Goal: Transaction & Acquisition: Purchase product/service

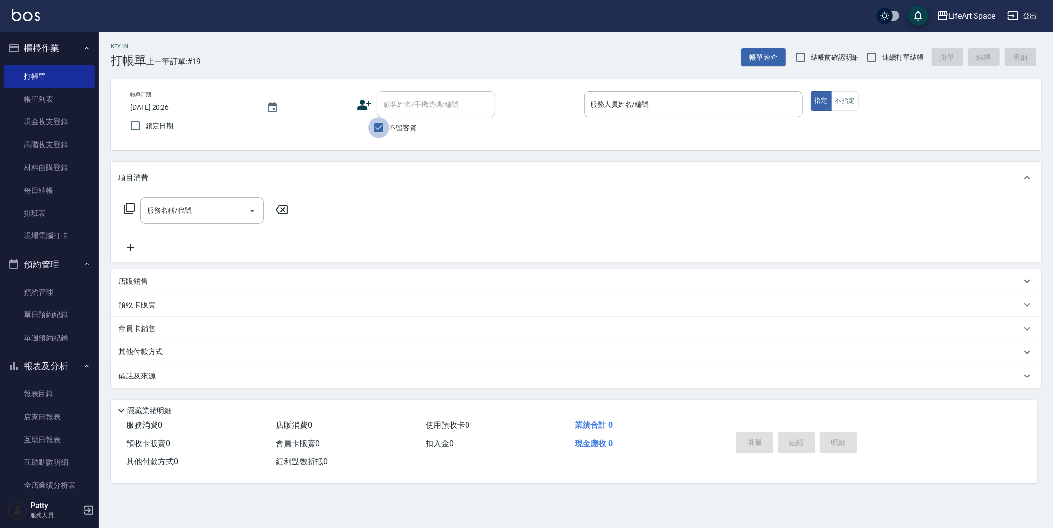
click at [382, 129] on input "不留客資" at bounding box center [378, 127] width 21 height 21
checkbox input "false"
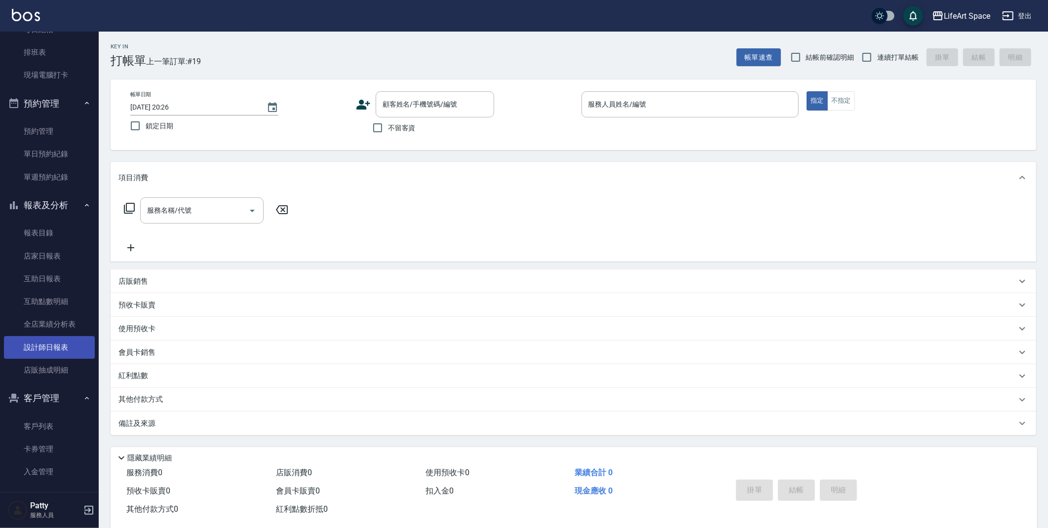
scroll to position [161, 0]
click at [30, 394] on button "客戶管理" at bounding box center [49, 398] width 91 height 26
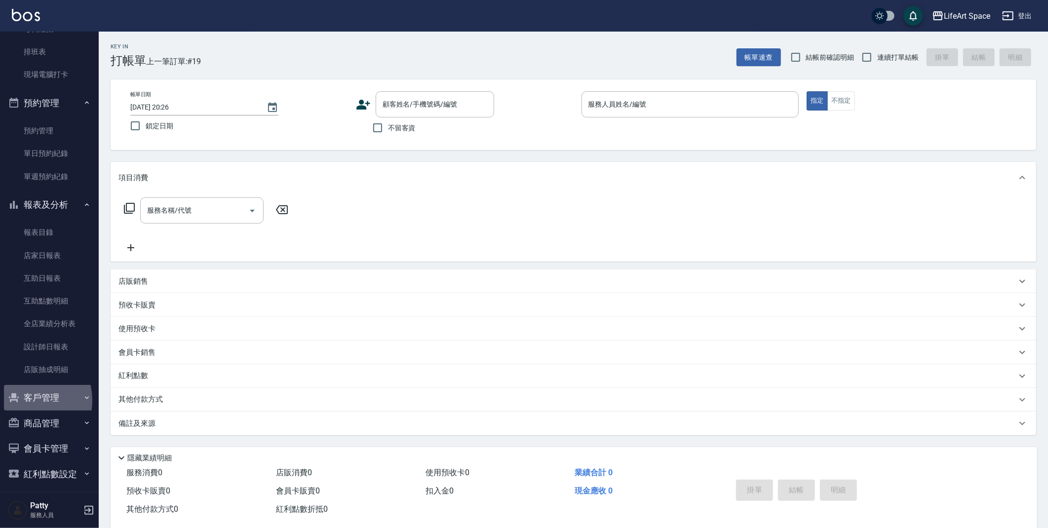
click at [25, 398] on button "客戶管理" at bounding box center [49, 398] width 91 height 26
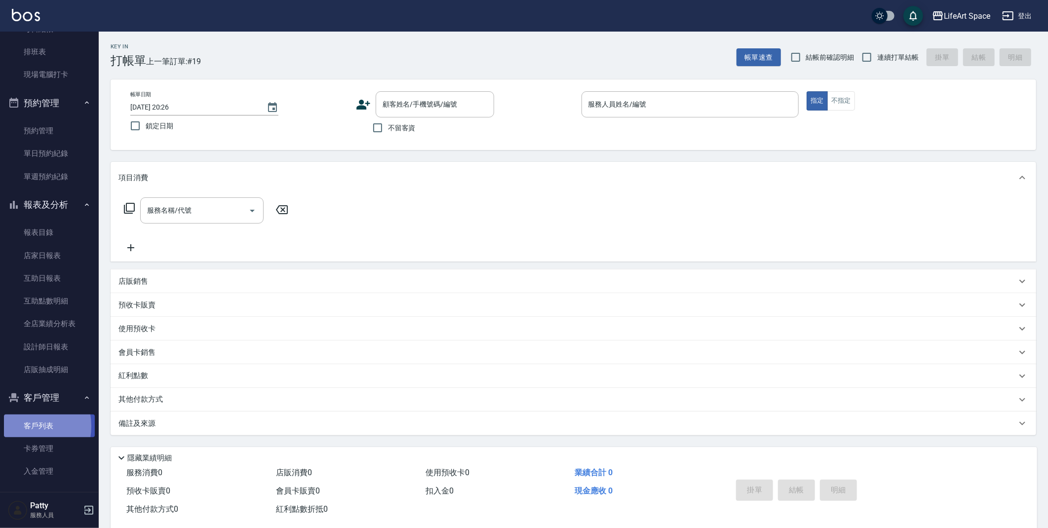
click at [21, 426] on link "客戶列表" at bounding box center [49, 426] width 91 height 23
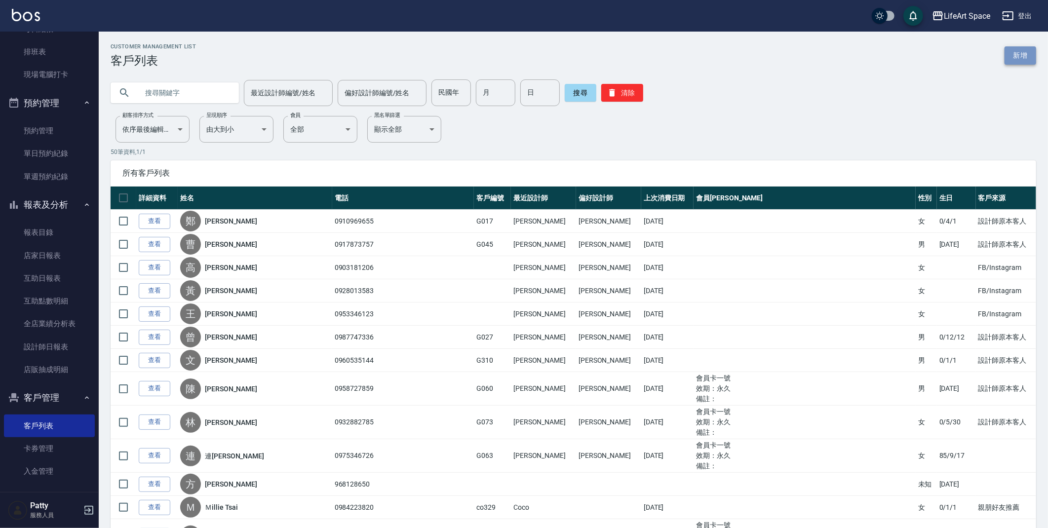
click at [1027, 50] on link "新增" at bounding box center [1020, 55] width 32 height 18
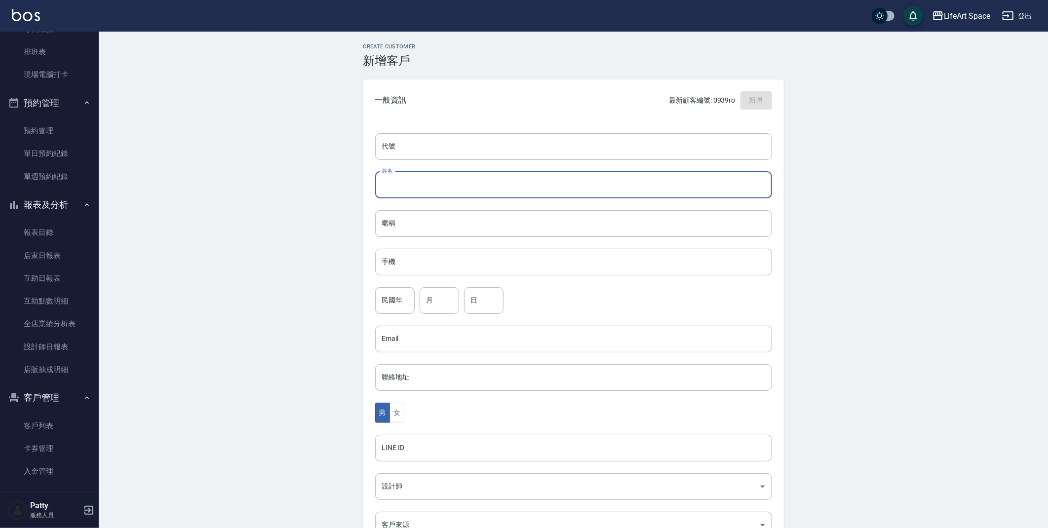
click at [395, 185] on input "姓名" at bounding box center [573, 185] width 397 height 27
type input "e"
type input "[PERSON_NAME]"
click at [431, 301] on input "月" at bounding box center [438, 300] width 39 height 27
type input "08"
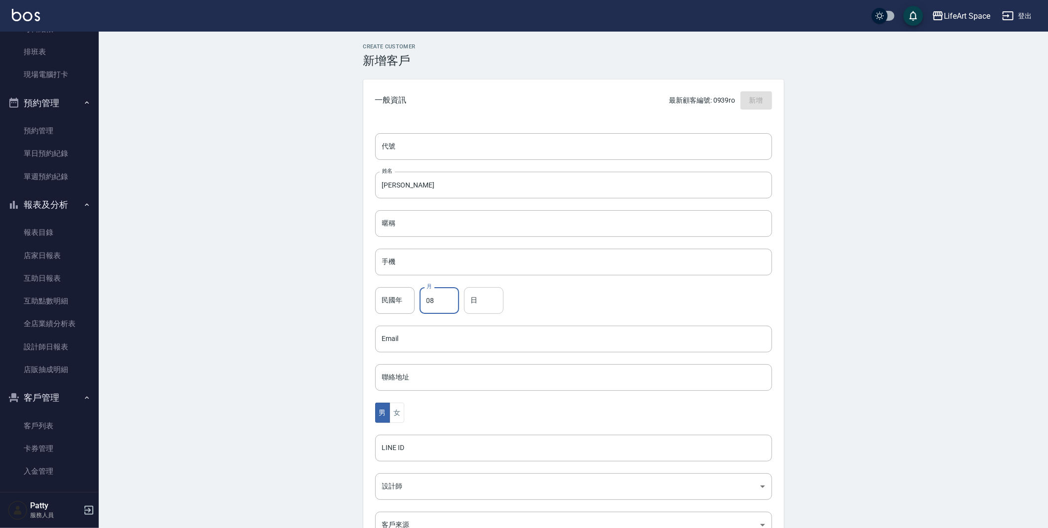
click at [493, 307] on input "日" at bounding box center [483, 300] width 39 height 27
type input "20"
click at [397, 415] on button "女" at bounding box center [396, 413] width 15 height 20
click at [475, 260] on input "手機" at bounding box center [573, 262] width 397 height 27
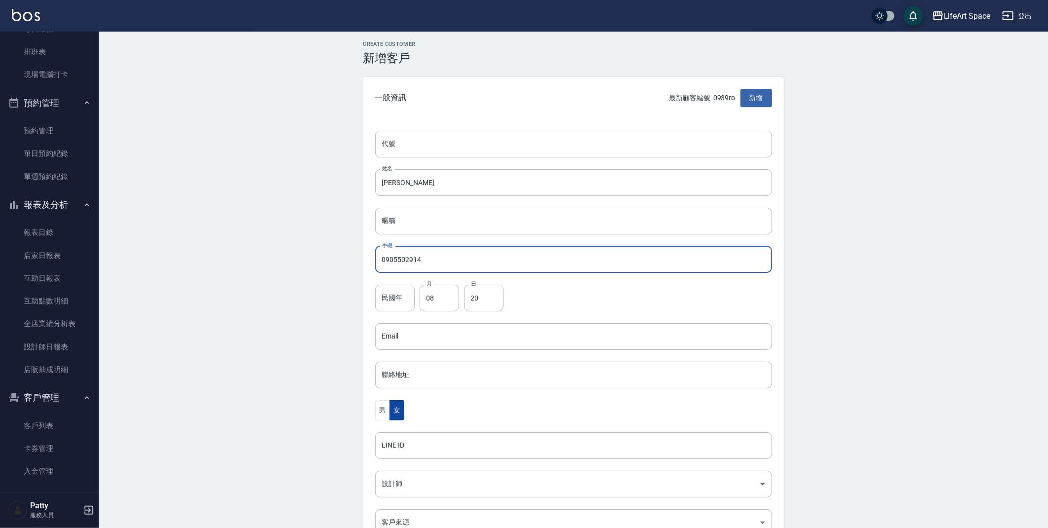
scroll to position [4, 0]
type input "0905502914"
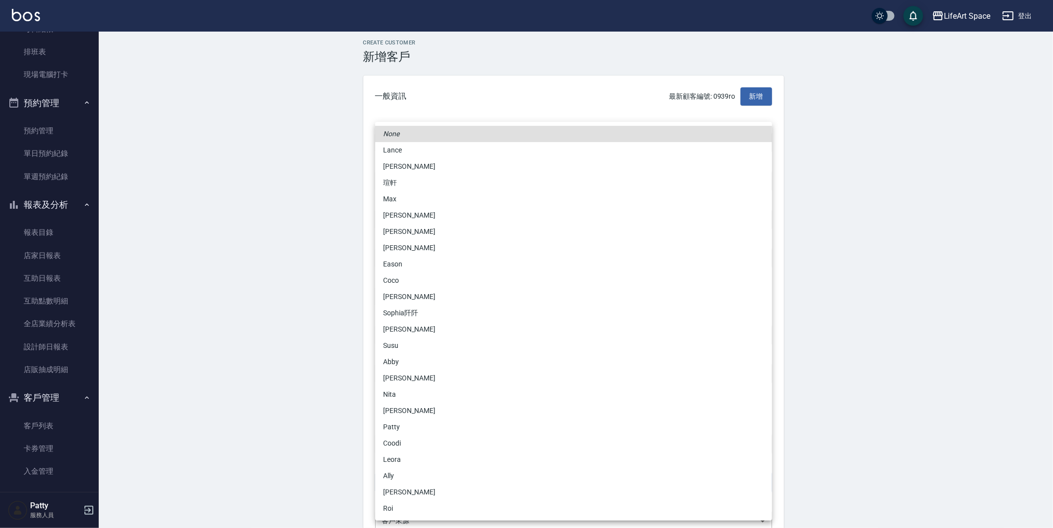
click at [411, 479] on body "LifeArt Space 登出 櫃檯作業 打帳單 帳單列表 現金收支登錄 高階收支登錄 材料自購登錄 每日結帳 排班表 現場電腦打卡 預約管理 預約管理 單…" at bounding box center [526, 317] width 1053 height 642
click at [418, 439] on li "Coodi" at bounding box center [573, 443] width 397 height 16
type input "50d38331-18ca-4399-9ef6-37ac0c3b0c04"
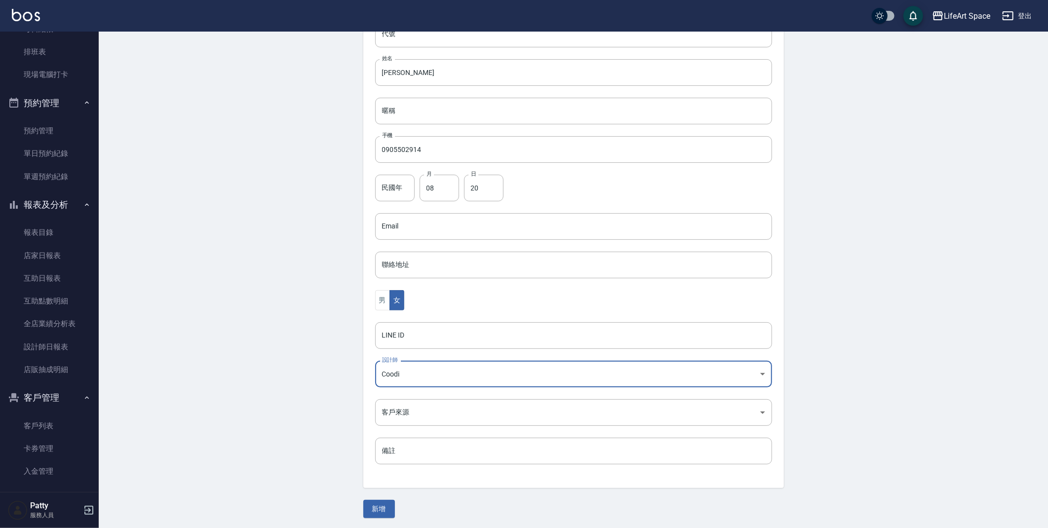
scroll to position [114, 0]
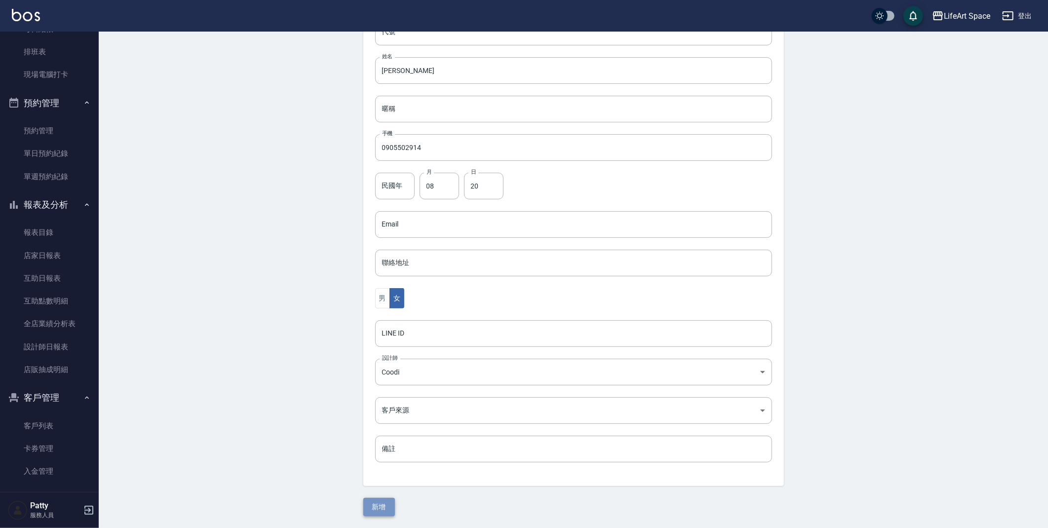
click at [381, 506] on button "新增" at bounding box center [379, 507] width 32 height 18
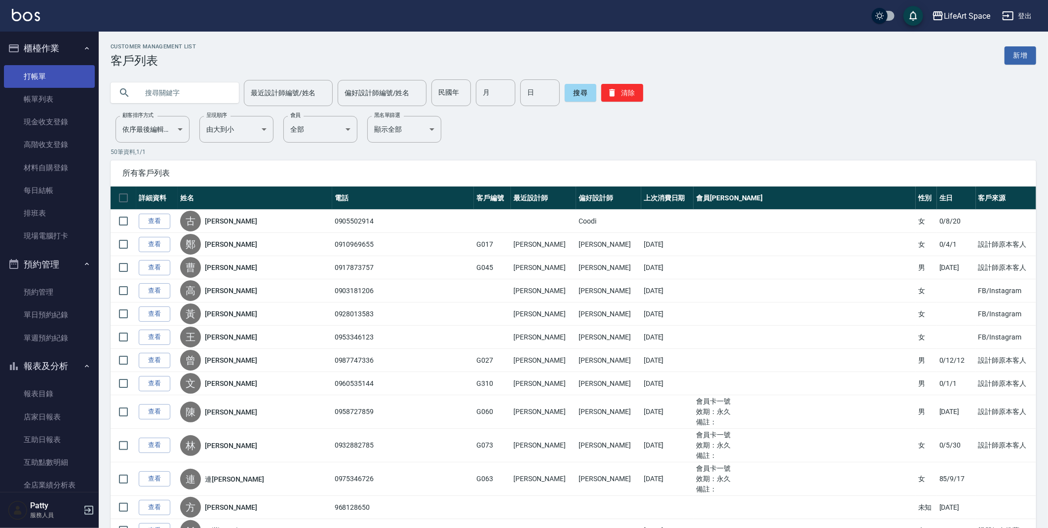
click at [55, 74] on link "打帳單" at bounding box center [49, 76] width 91 height 23
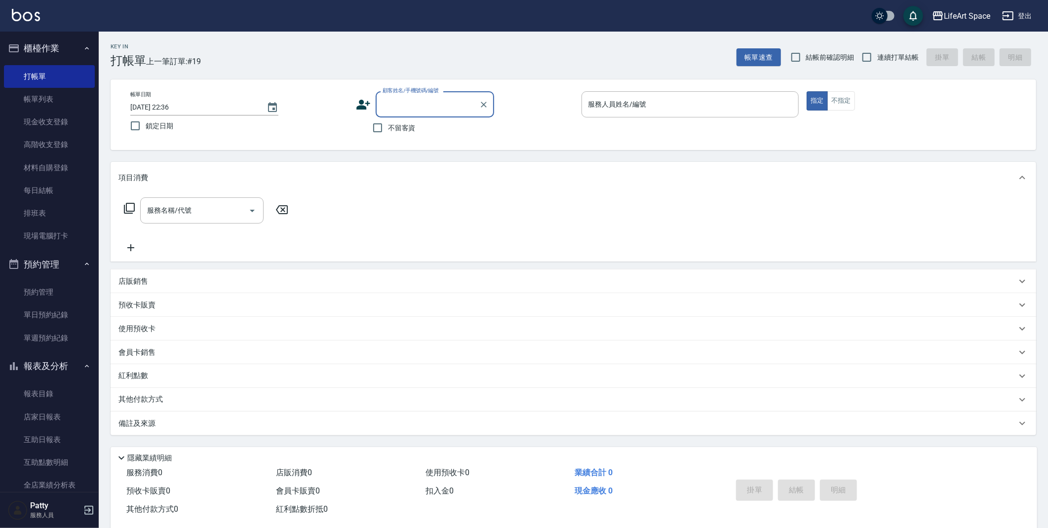
click at [417, 92] on label "顧客姓名/手機號碼/編號" at bounding box center [410, 90] width 56 height 7
click at [417, 96] on input "顧客姓名/手機號碼/編號" at bounding box center [427, 104] width 95 height 17
click at [433, 106] on input "顧客姓名/手機號碼/編號" at bounding box center [427, 104] width 95 height 17
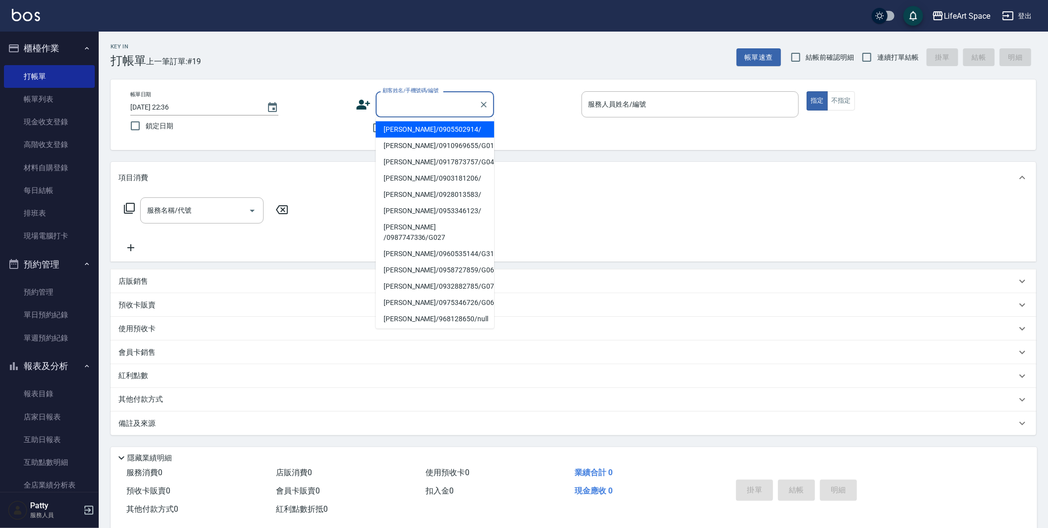
click at [424, 130] on li "[PERSON_NAME]/0905502914/" at bounding box center [435, 129] width 118 height 16
type input "[PERSON_NAME]/0905502914/"
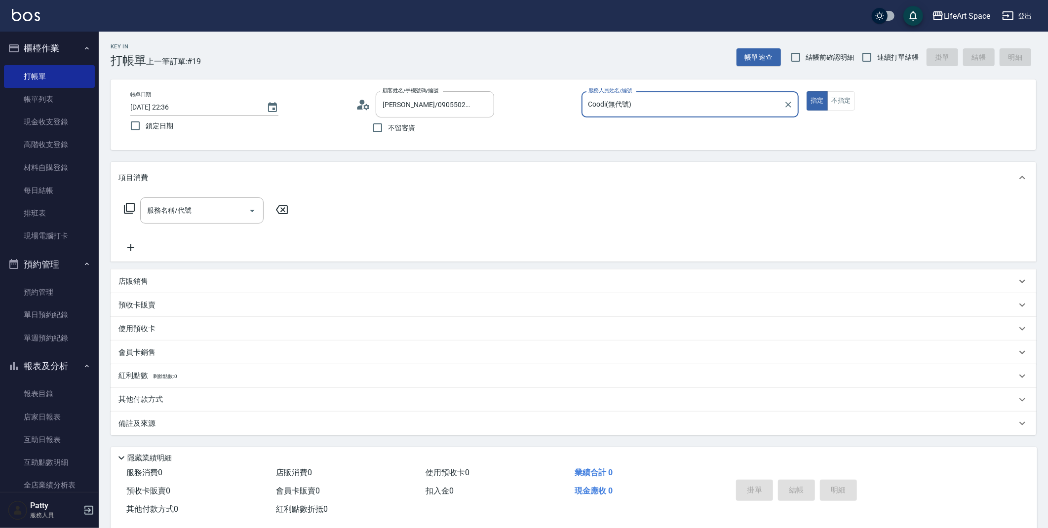
type input "Coodi(無代號)"
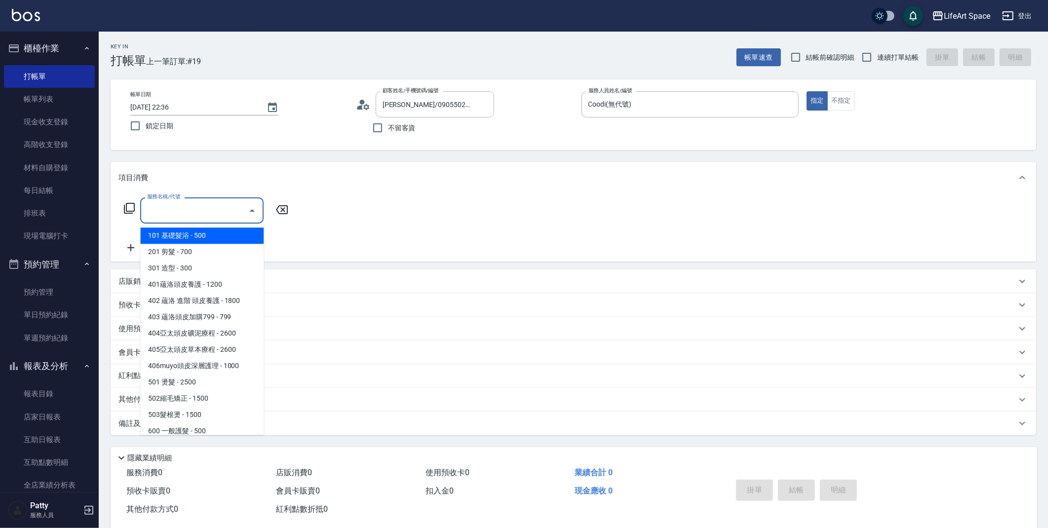
click at [202, 214] on input "服務名稱/代號" at bounding box center [195, 210] width 100 height 17
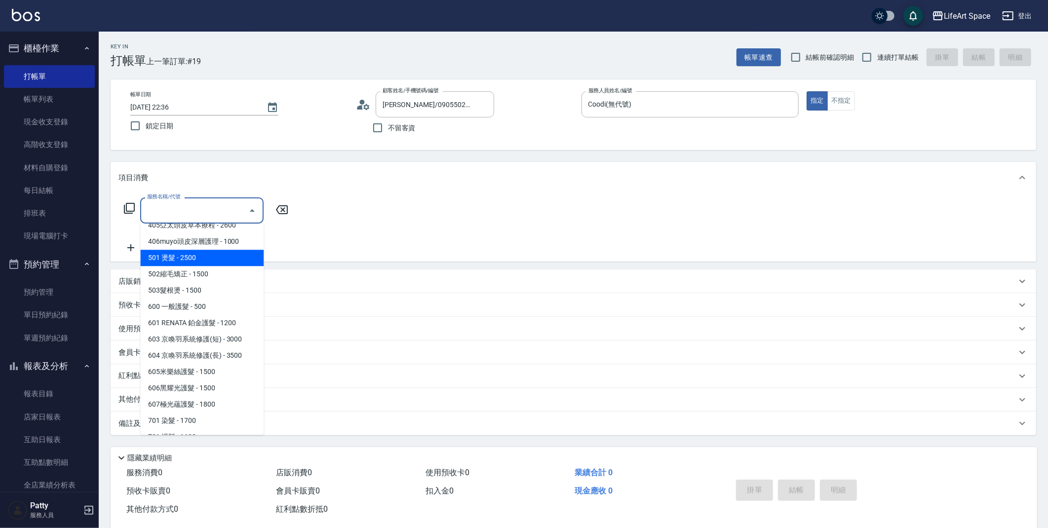
scroll to position [154, 0]
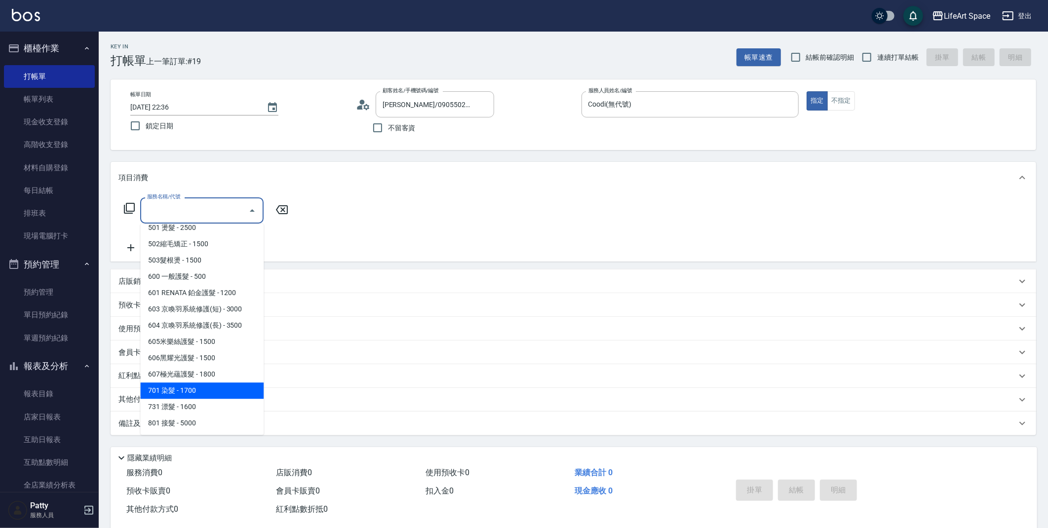
click at [197, 390] on span "701 染髮 - 1700" at bounding box center [201, 390] width 123 height 16
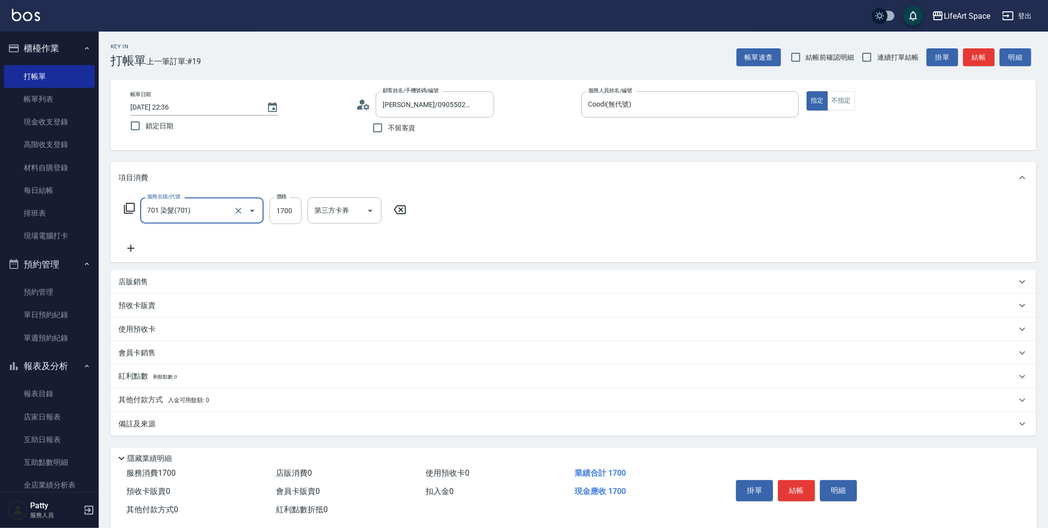
type input "701 染髮(701)"
click at [293, 211] on input "1700" at bounding box center [285, 210] width 32 height 27
type input "3599"
click at [134, 249] on icon at bounding box center [130, 248] width 25 height 12
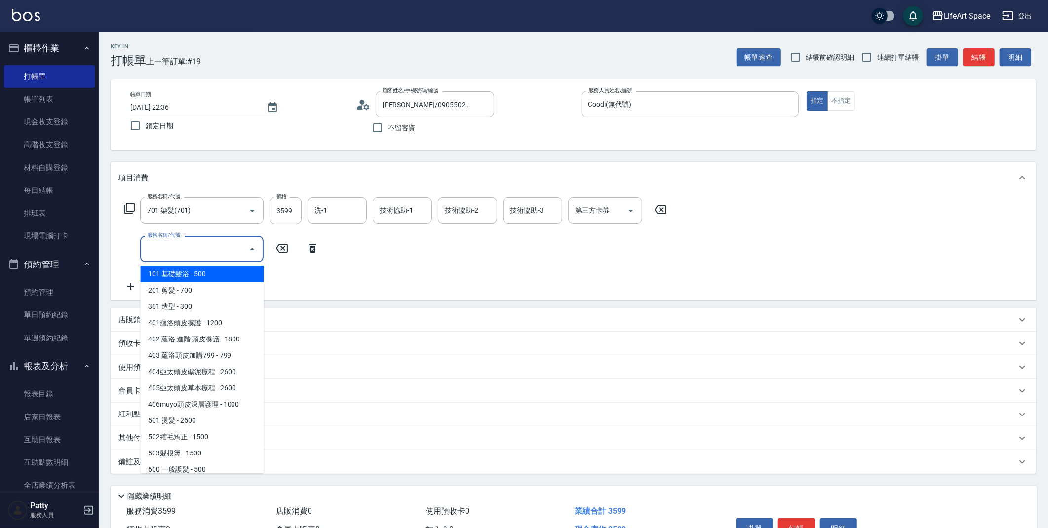
click at [158, 255] on input "服務名稱/代號" at bounding box center [195, 248] width 100 height 17
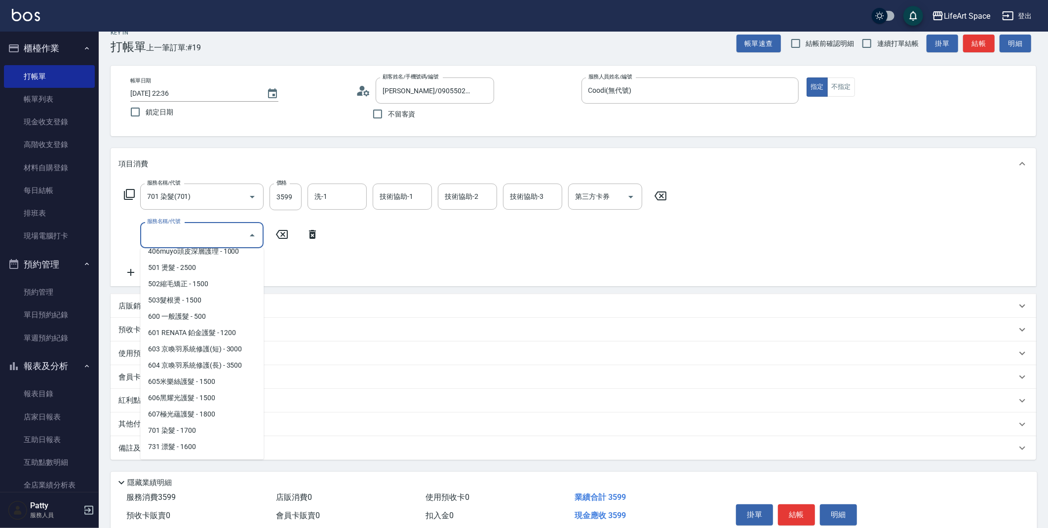
scroll to position [146, 0]
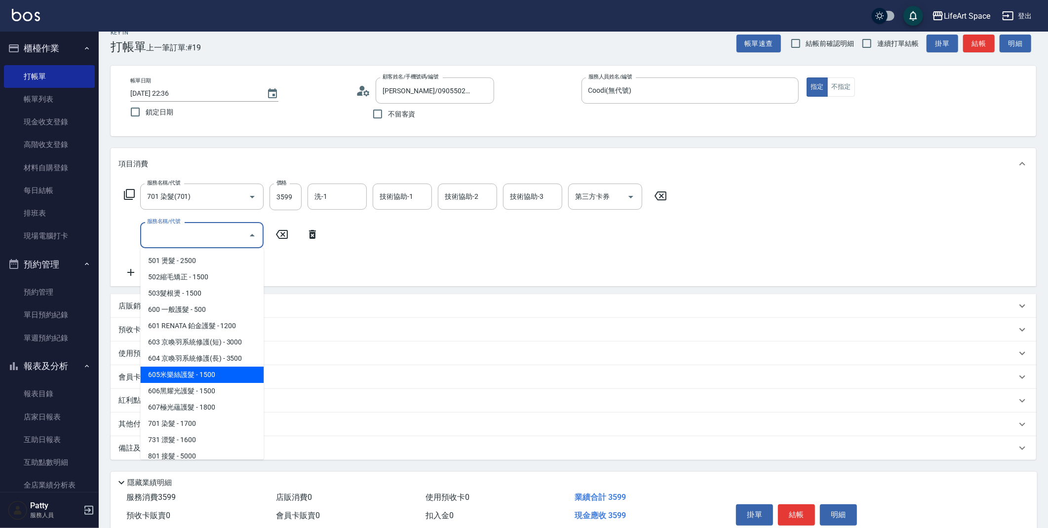
click at [189, 370] on span "605米樂絲護髮 - 1500" at bounding box center [201, 375] width 123 height 16
type input "605米樂絲護髮(605)"
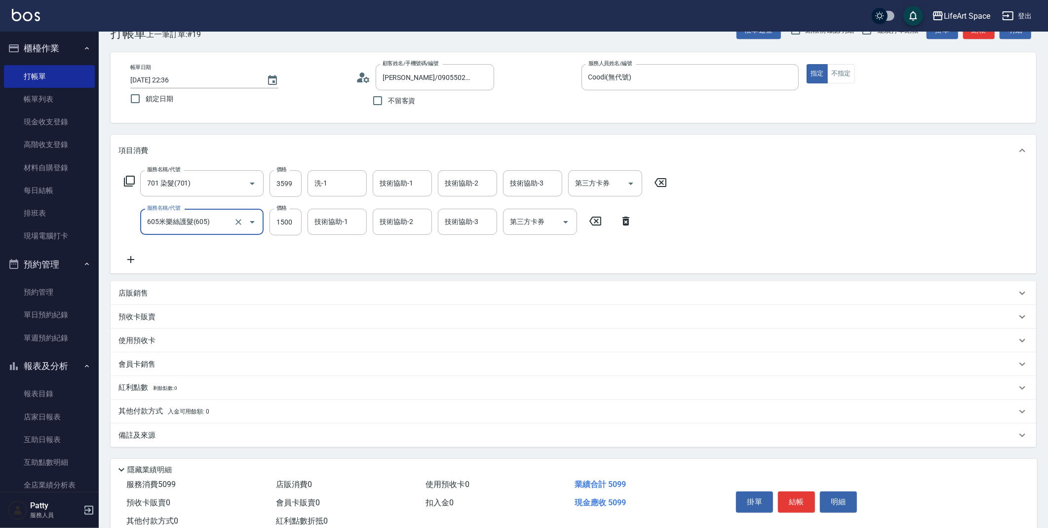
scroll to position [56, 0]
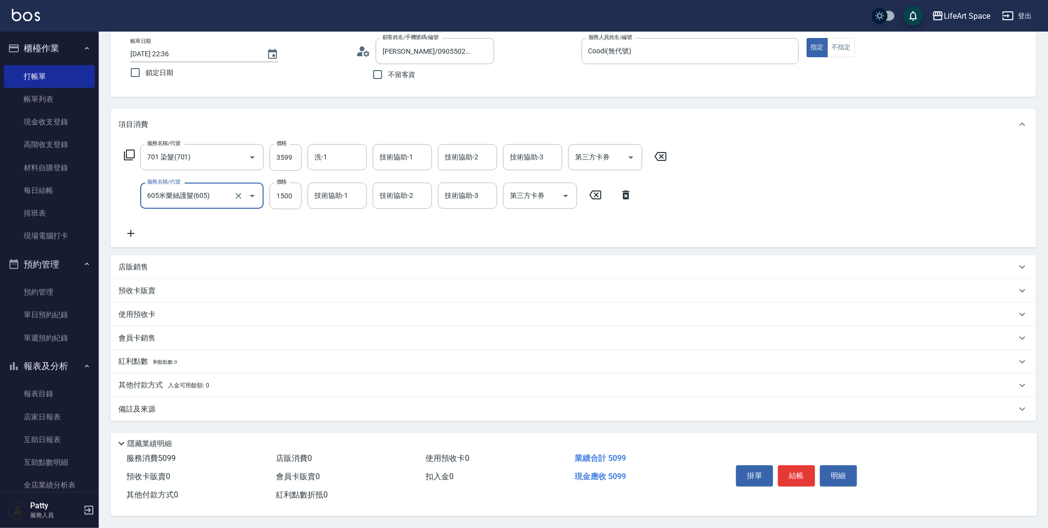
click at [794, 479] on button "結帳" at bounding box center [796, 475] width 37 height 21
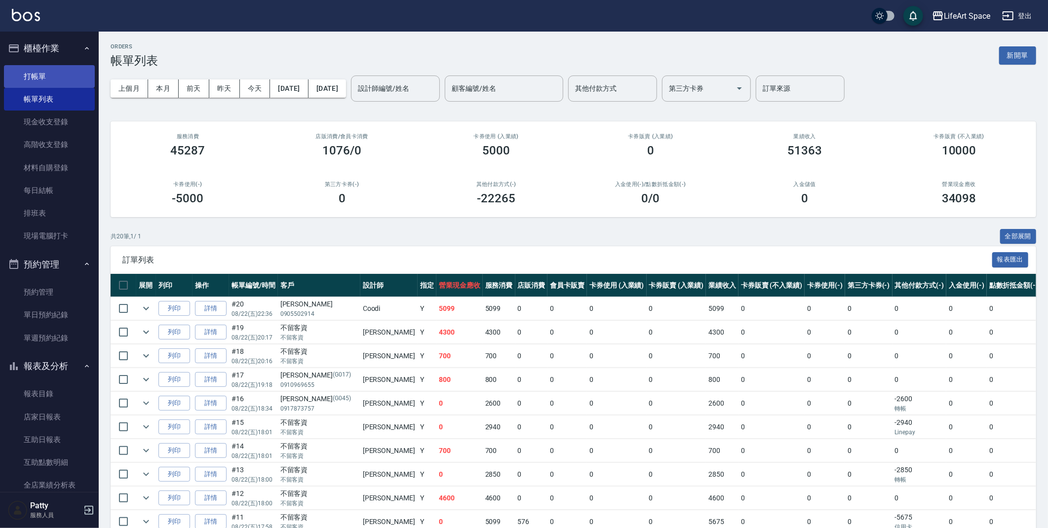
click at [33, 75] on link "打帳單" at bounding box center [49, 76] width 91 height 23
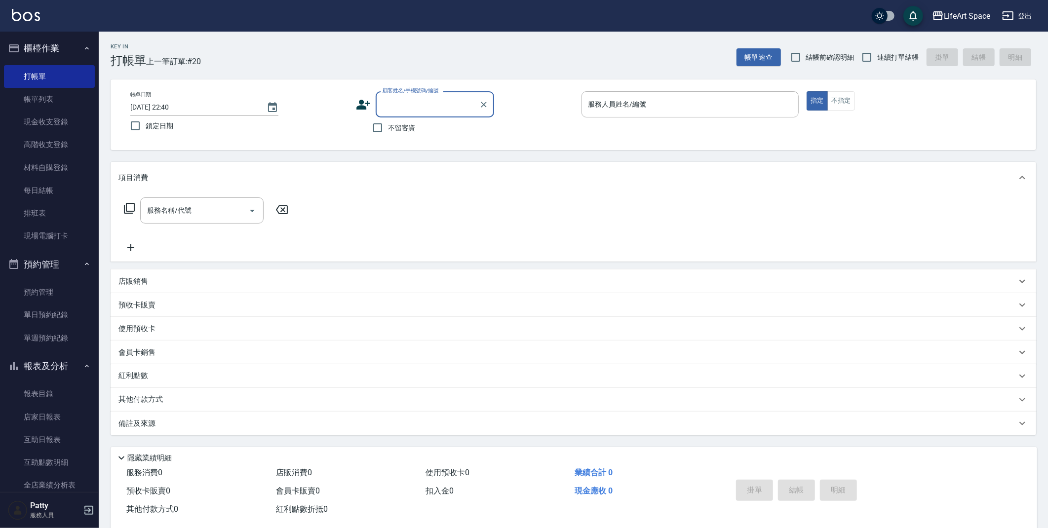
click at [442, 109] on input "顧客姓名/手機號碼/編號" at bounding box center [427, 104] width 95 height 17
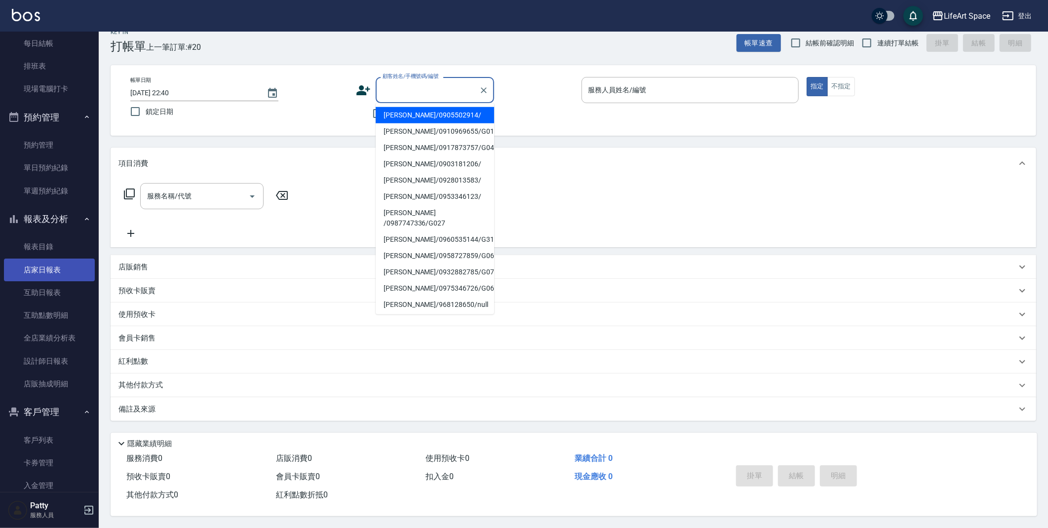
scroll to position [163, 0]
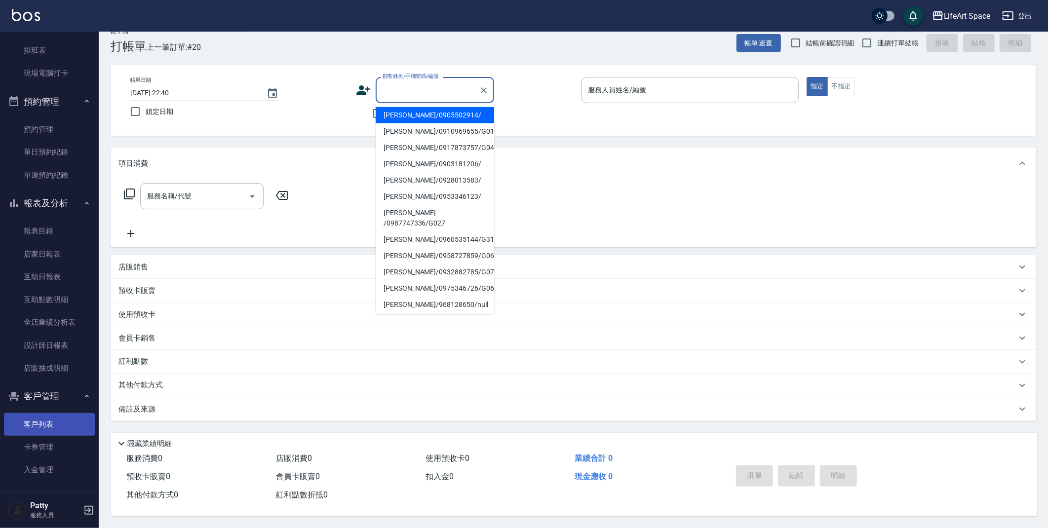
click at [52, 425] on link "客戶列表" at bounding box center [49, 424] width 91 height 23
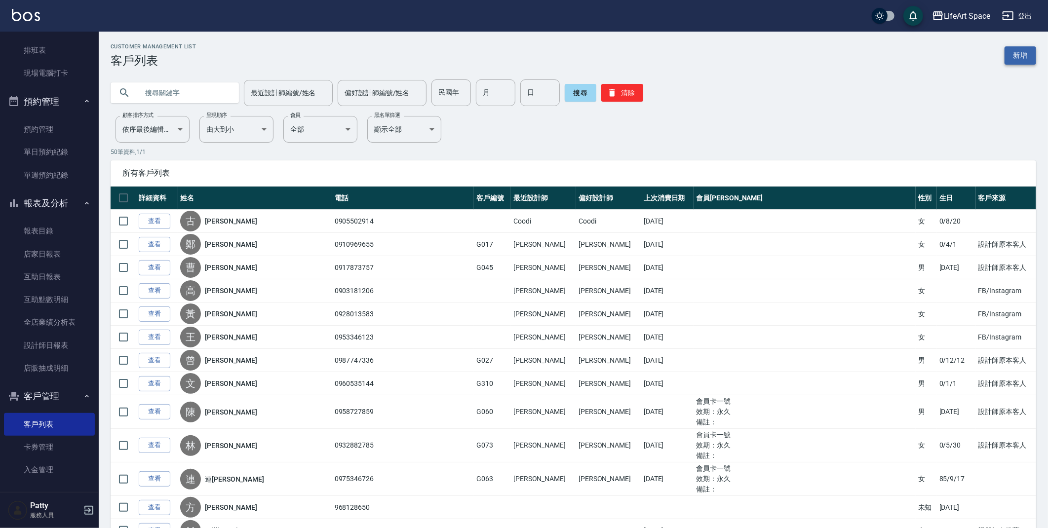
click at [1012, 59] on link "新增" at bounding box center [1020, 55] width 32 height 18
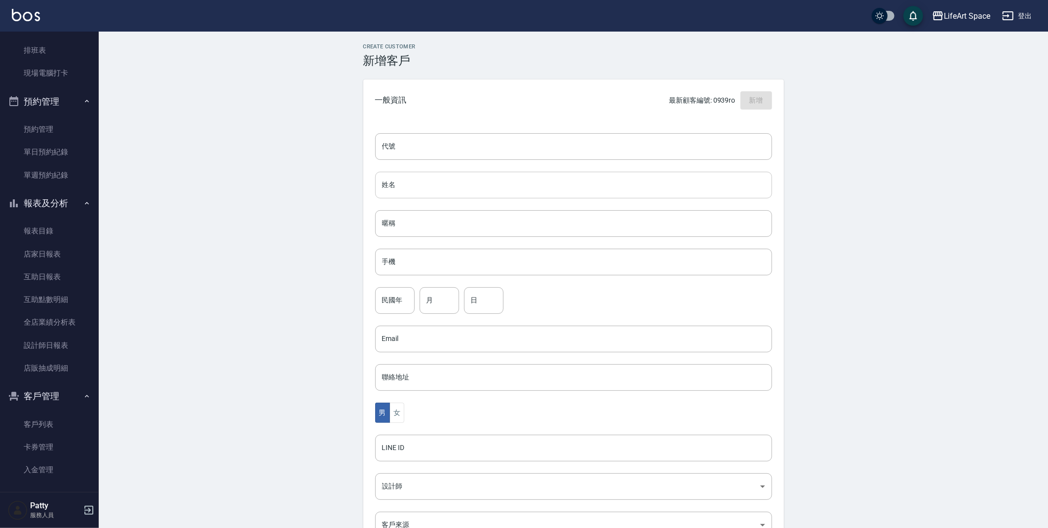
click at [500, 191] on input "姓名" at bounding box center [573, 185] width 397 height 27
type input "[PERSON_NAME]"
click at [454, 260] on input "手機" at bounding box center [573, 262] width 397 height 27
type input "0988352070"
drag, startPoint x: 430, startPoint y: 303, endPoint x: 422, endPoint y: 306, distance: 8.2
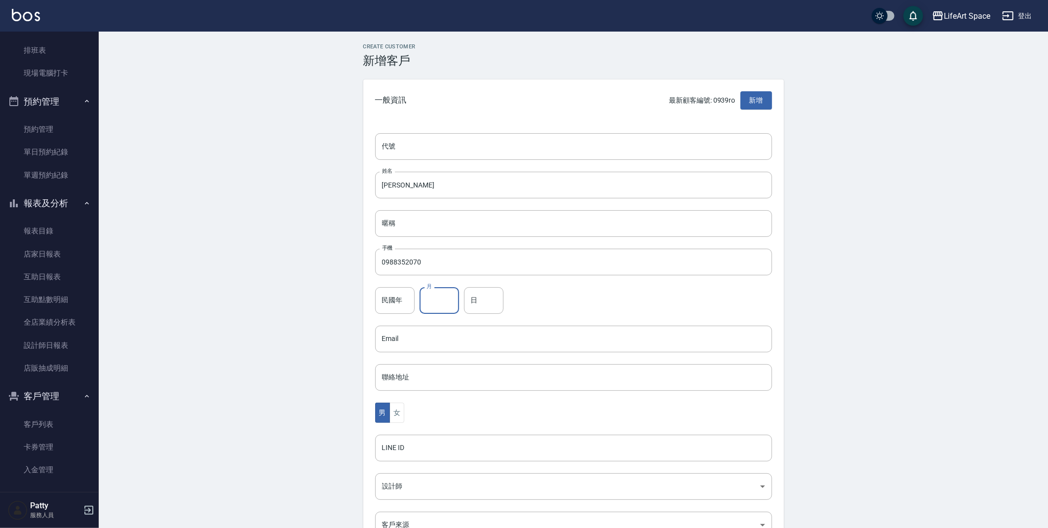
click at [429, 303] on input "月" at bounding box center [438, 300] width 39 height 27
type input "04"
click at [490, 305] on input "日" at bounding box center [483, 300] width 39 height 27
type input "27"
click at [397, 404] on button "女" at bounding box center [396, 413] width 15 height 20
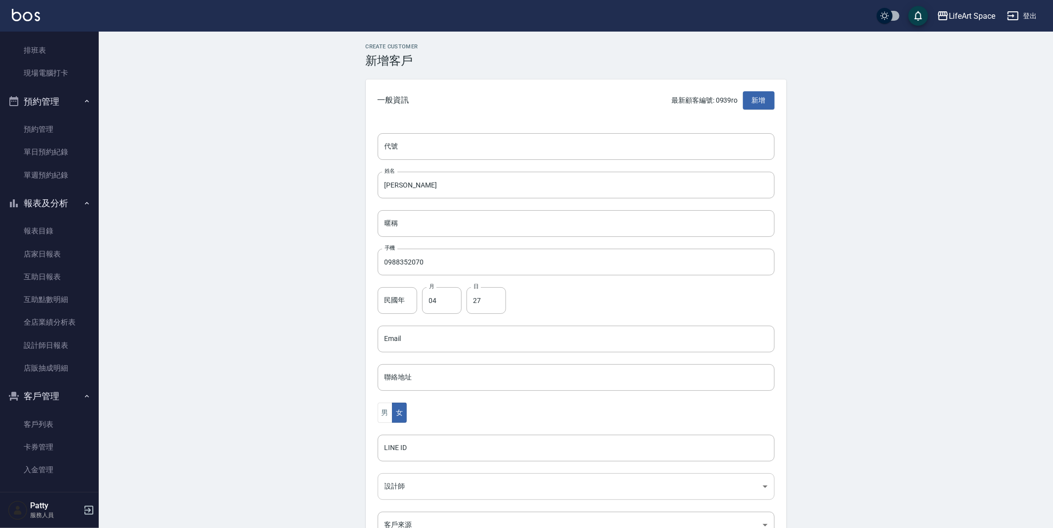
click at [395, 490] on body "LifeArt Space 登出 櫃檯作業 打帳單 帳單列表 現金收支登錄 高階收支登錄 材料自購登錄 每日結帳 排班表 現場電腦打卡 預約管理 預約管理 單…" at bounding box center [526, 321] width 1053 height 642
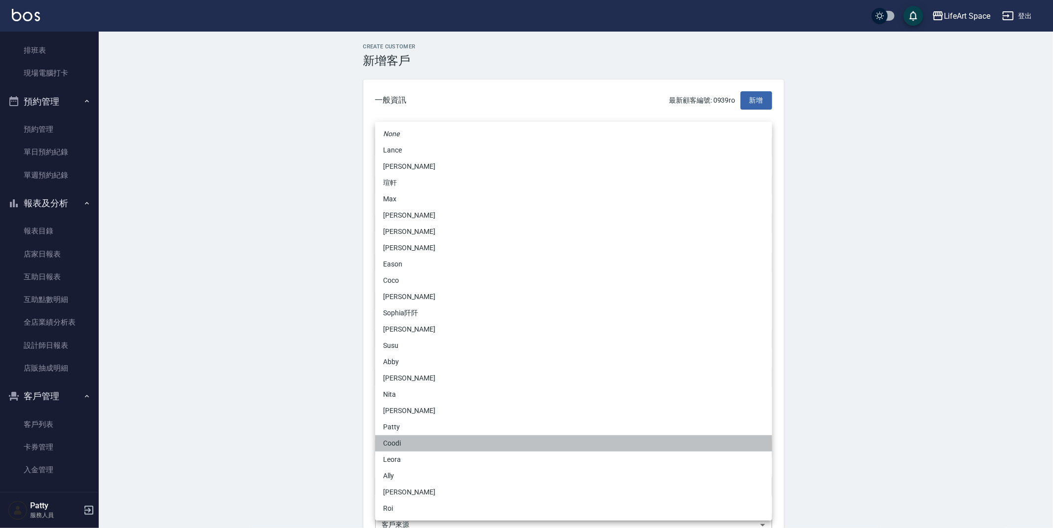
click at [396, 443] on li "Coodi" at bounding box center [573, 443] width 397 height 16
type input "50d38331-18ca-4399-9ef6-37ac0c3b0c04"
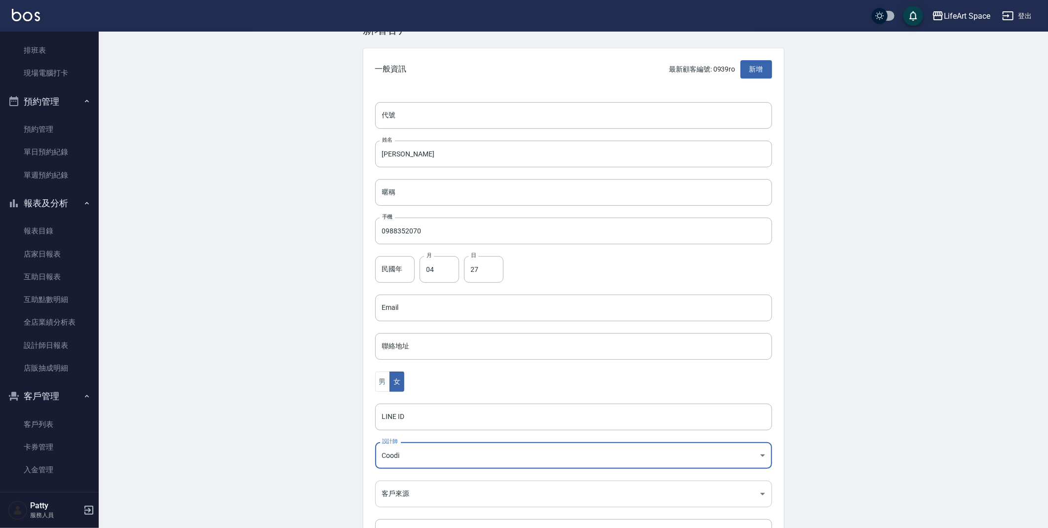
scroll to position [114, 0]
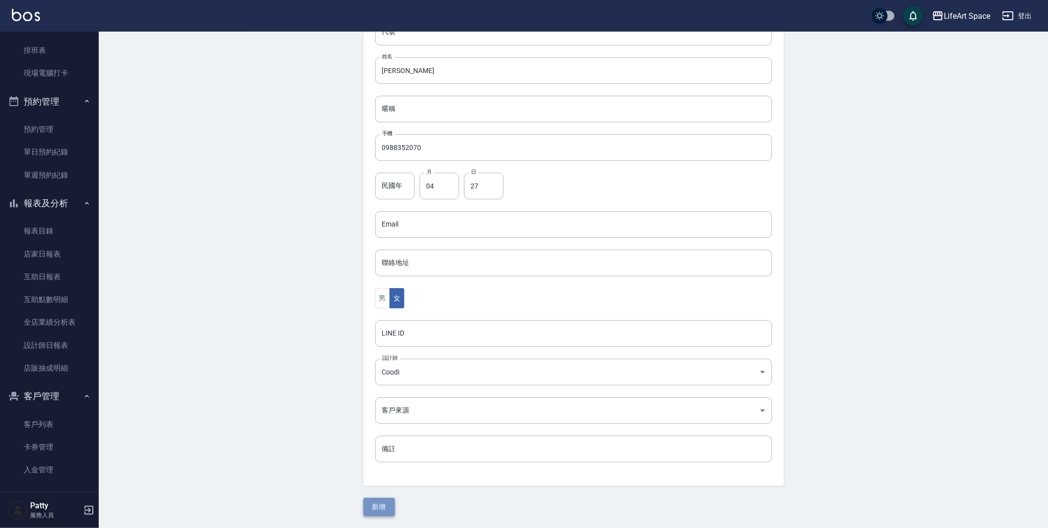
drag, startPoint x: 380, startPoint y: 506, endPoint x: 564, endPoint y: 347, distance: 243.1
click at [380, 506] on button "新增" at bounding box center [379, 507] width 32 height 18
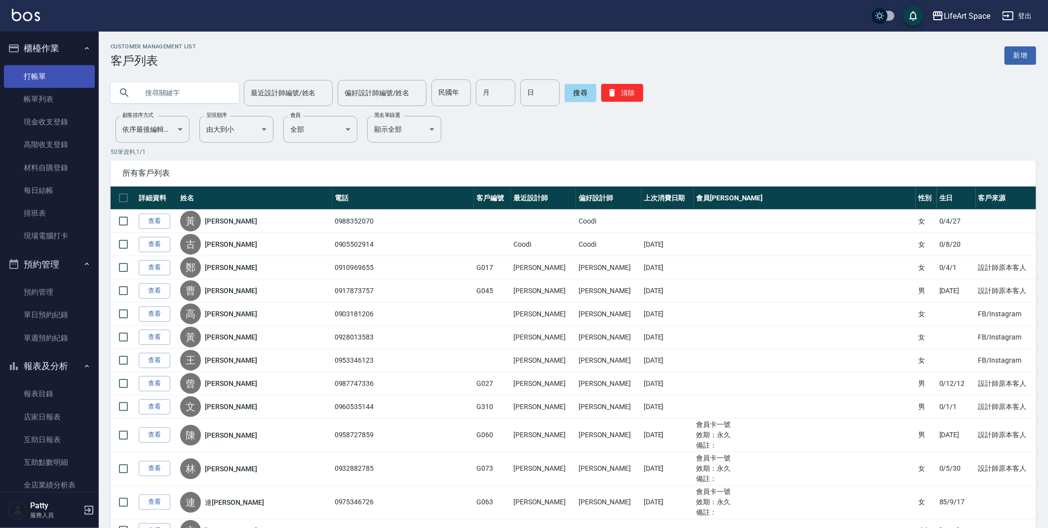
click at [40, 74] on link "打帳單" at bounding box center [49, 76] width 91 height 23
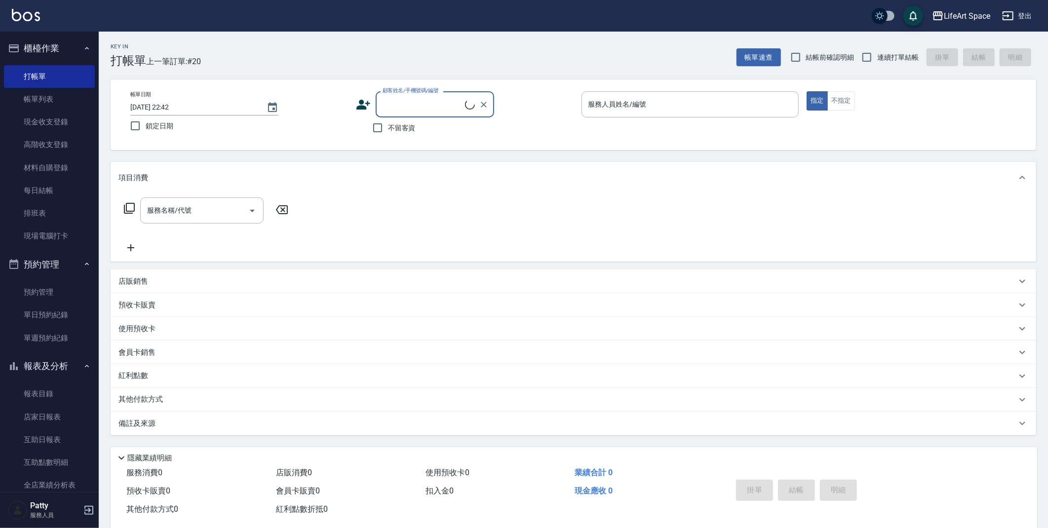
click at [400, 101] on input "顧客姓名/手機號碼/編號" at bounding box center [422, 104] width 85 height 17
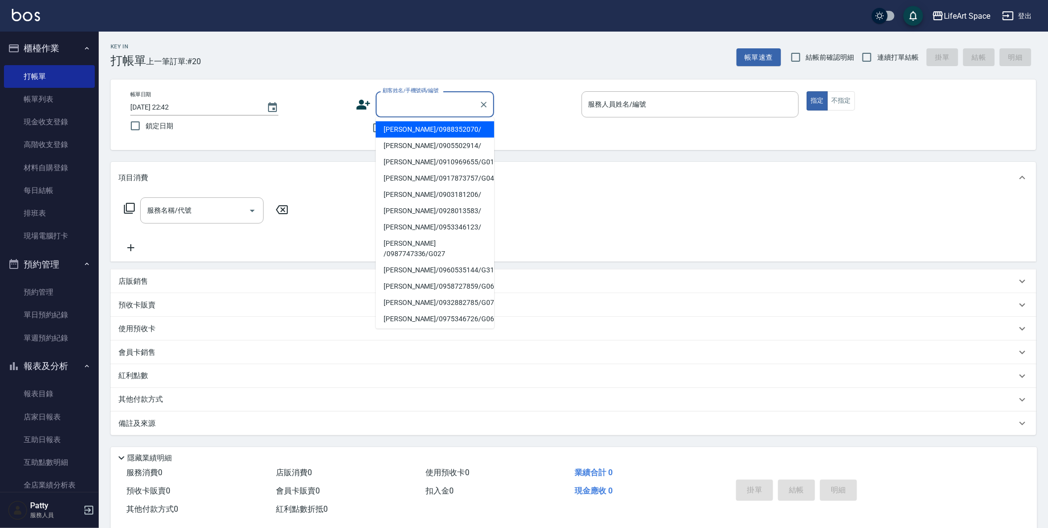
click at [410, 129] on li "[PERSON_NAME]/0988352070/" at bounding box center [435, 129] width 118 height 16
type input "[PERSON_NAME]/0988352070/"
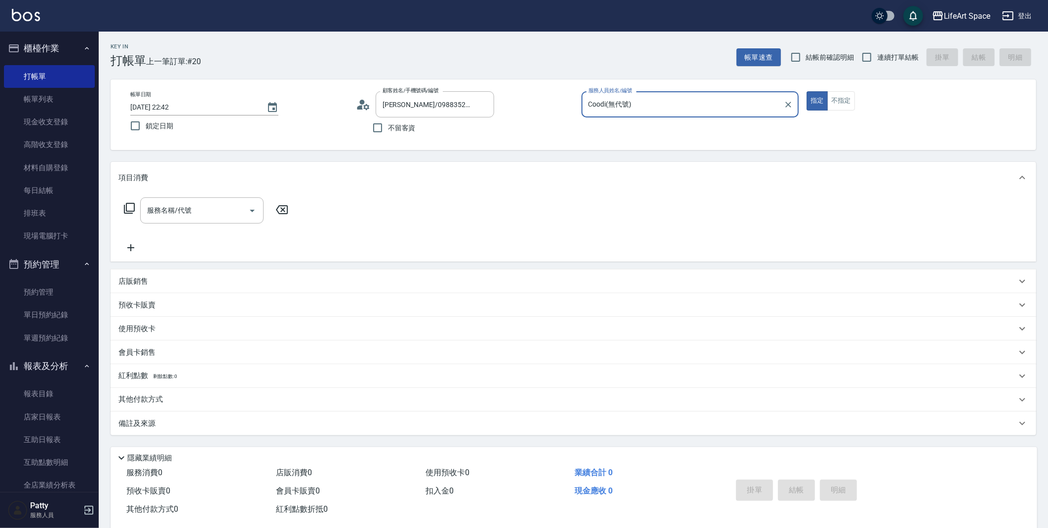
type input "Coodi(無代號)"
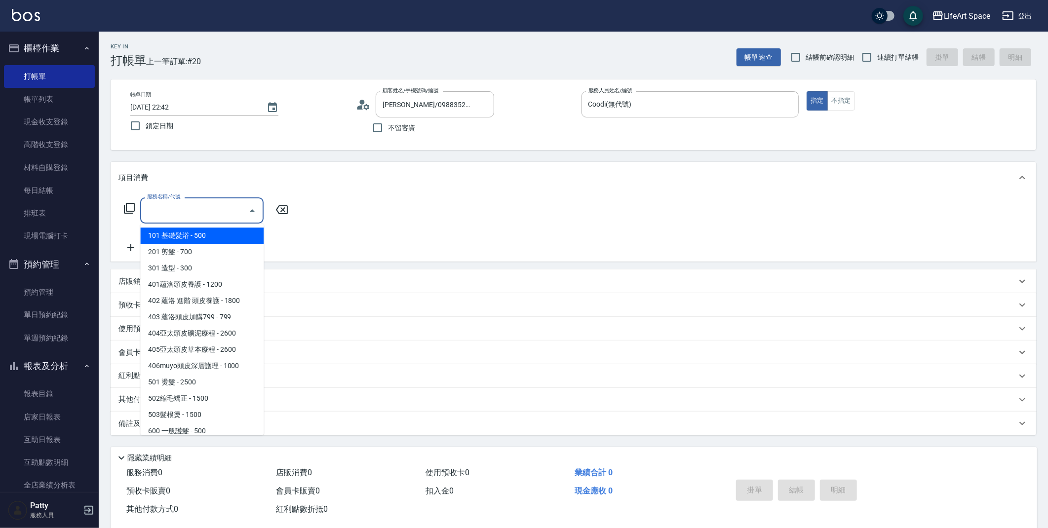
drag, startPoint x: 210, startPoint y: 206, endPoint x: 207, endPoint y: 212, distance: 6.9
click at [210, 207] on input "服務名稱/代號" at bounding box center [195, 210] width 100 height 17
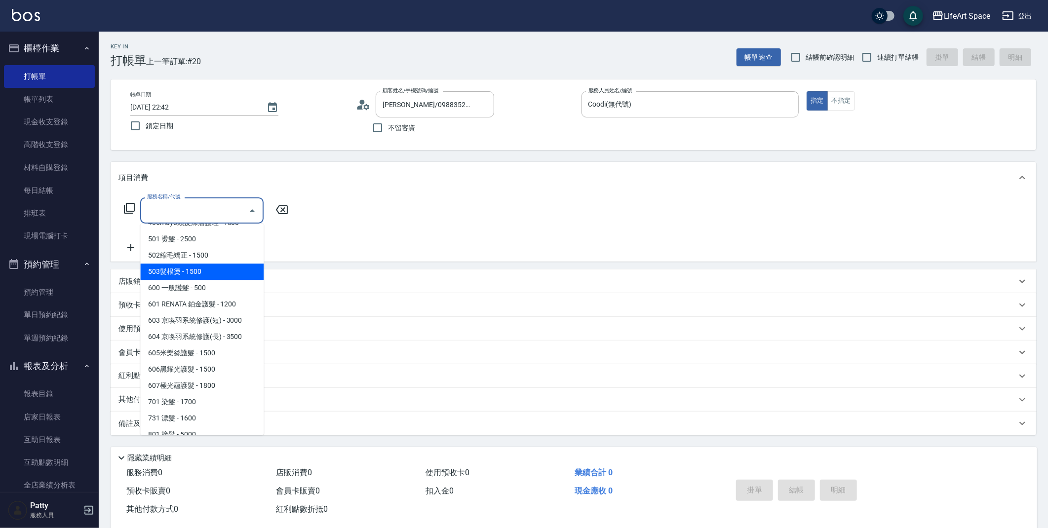
scroll to position [154, 0]
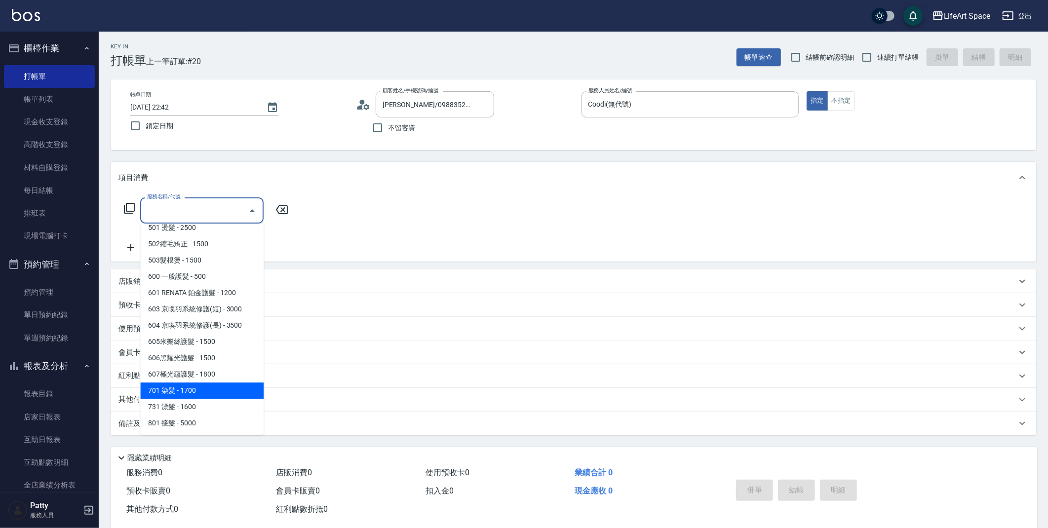
drag, startPoint x: 188, startPoint y: 391, endPoint x: 180, endPoint y: 384, distance: 10.5
click at [188, 391] on span "701 染髮 - 1700" at bounding box center [201, 390] width 123 height 16
type input "701 染髮(701)"
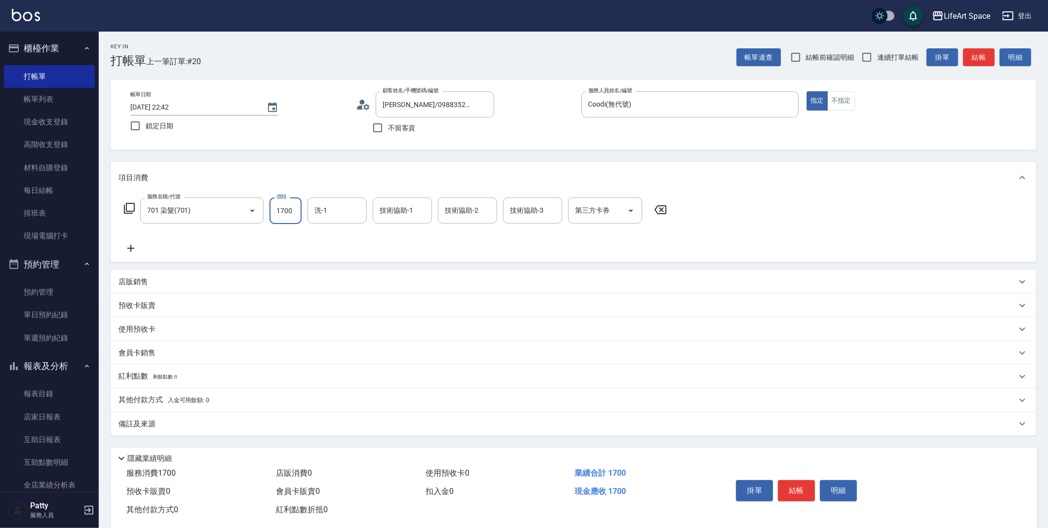
click at [297, 211] on input "1700" at bounding box center [285, 210] width 32 height 27
type input "4099"
click at [539, 207] on div "技術協助-3 技術協助-3" at bounding box center [532, 210] width 59 height 26
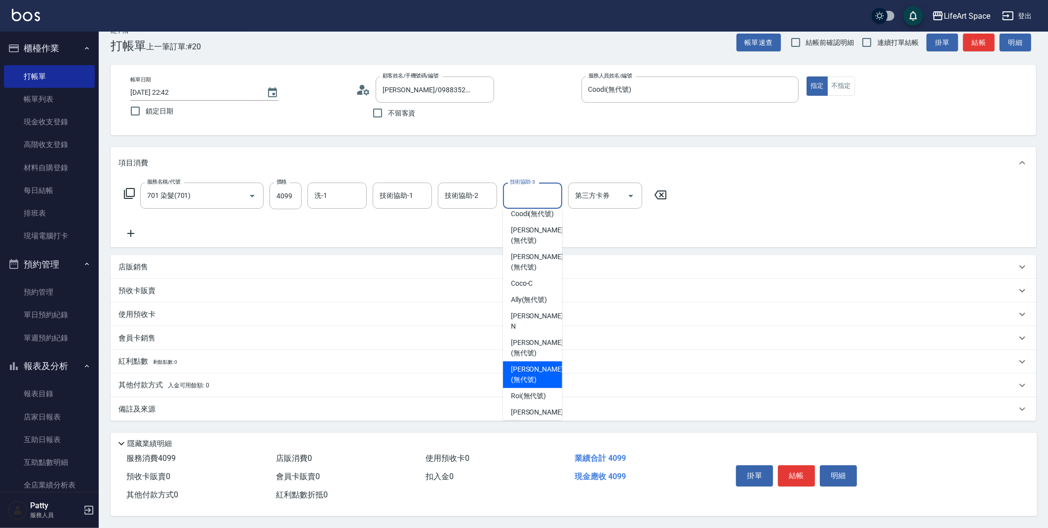
scroll to position [210, 0]
click at [534, 274] on span "[PERSON_NAME] (無代號)" at bounding box center [537, 263] width 52 height 21
type input "[PERSON_NAME](無代號)"
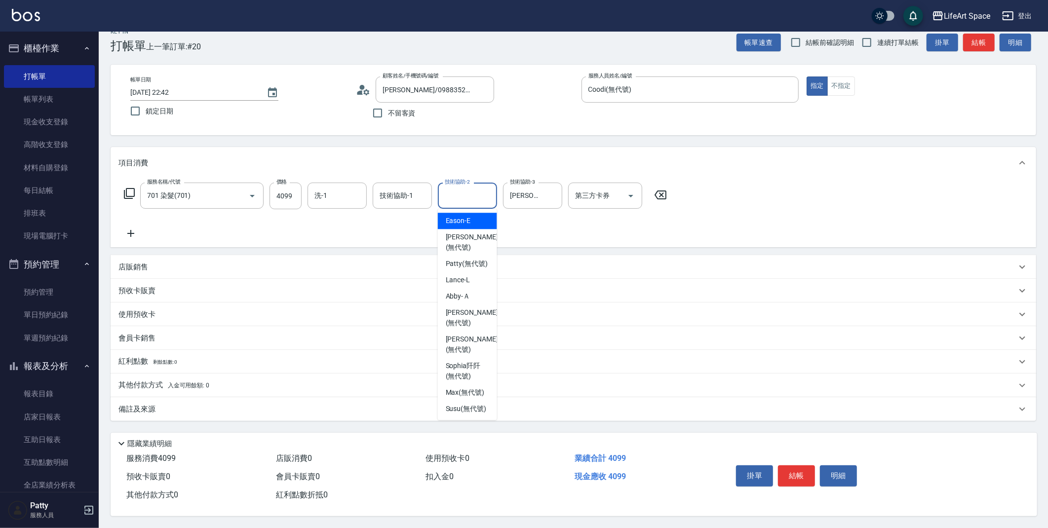
click at [470, 198] on input "技術協助-2" at bounding box center [467, 195] width 50 height 17
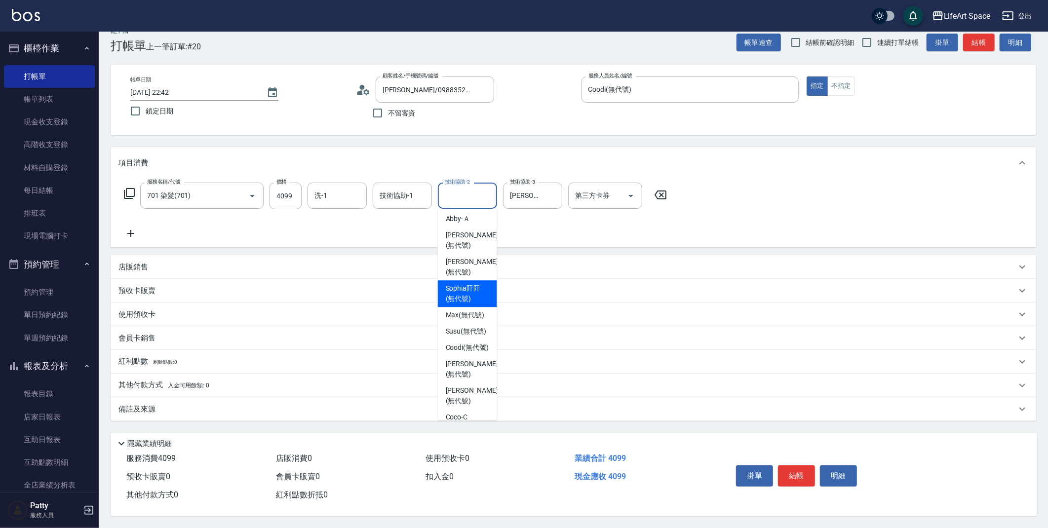
scroll to position [220, 0]
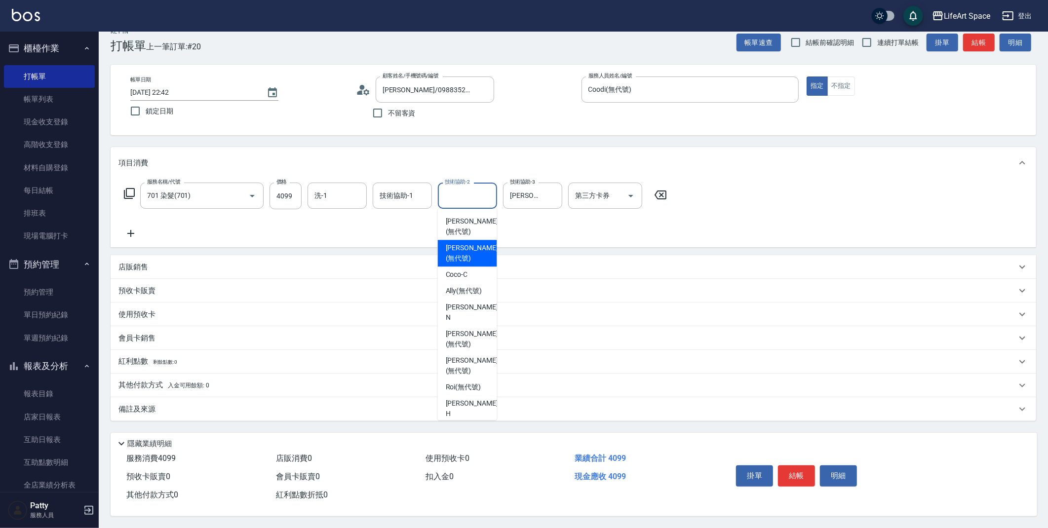
click at [458, 264] on span "[PERSON_NAME] (無代號)" at bounding box center [472, 253] width 52 height 21
type input "[PERSON_NAME](無代號)"
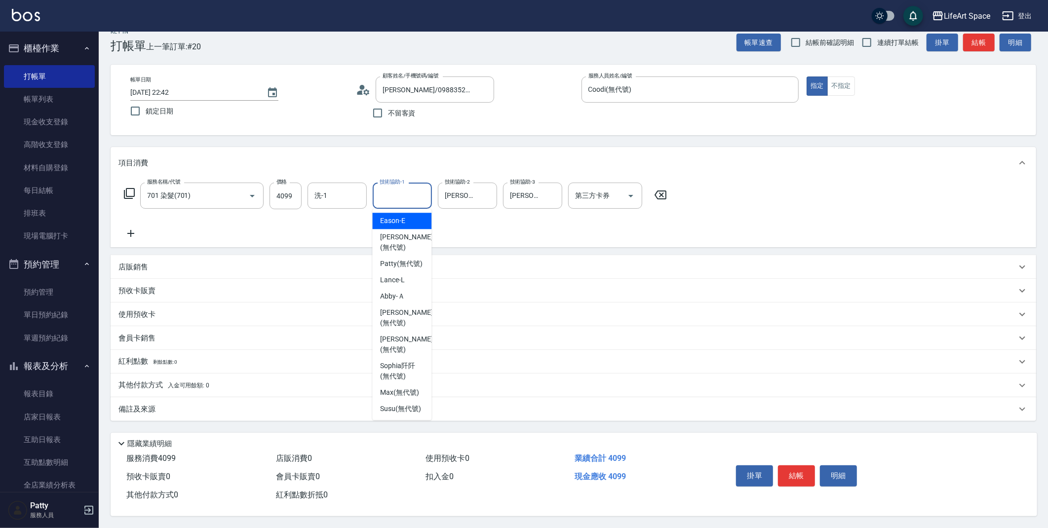
click at [415, 192] on input "技術協助-1" at bounding box center [402, 195] width 50 height 17
click at [405, 381] on span "[PERSON_NAME]阡 (無代號)" at bounding box center [401, 371] width 43 height 21
type input "[PERSON_NAME]阡(無代號)"
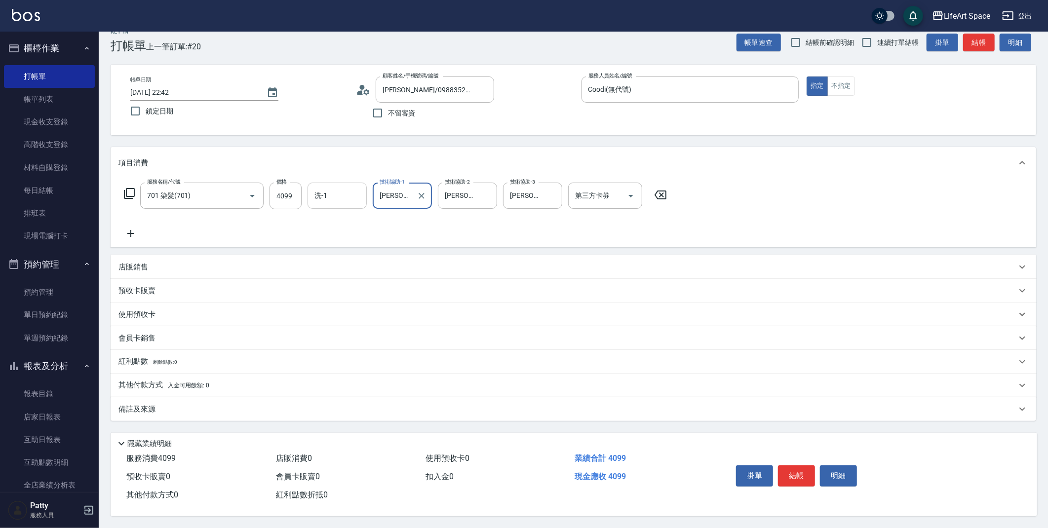
click at [337, 198] on input "洗-1" at bounding box center [337, 195] width 50 height 17
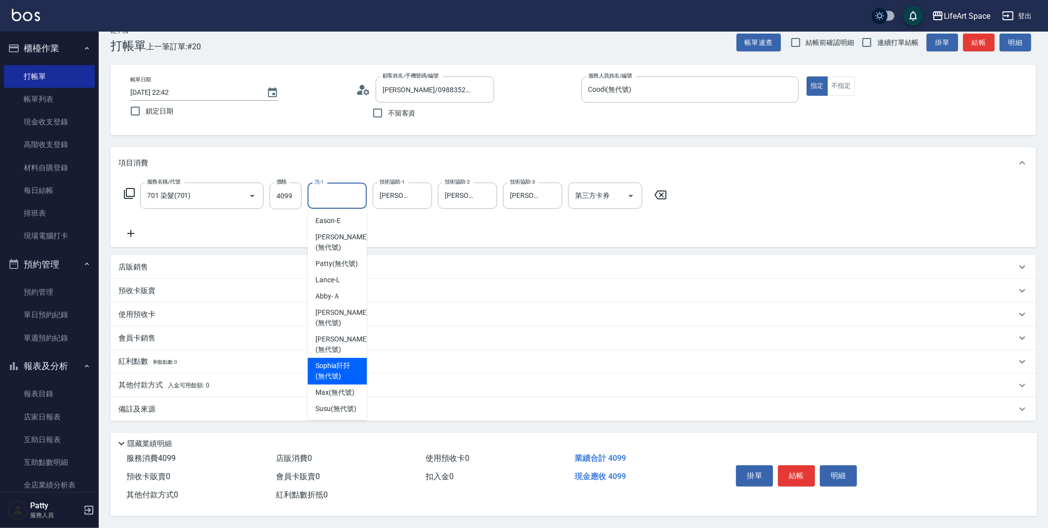
drag, startPoint x: 330, startPoint y: 379, endPoint x: 338, endPoint y: 369, distance: 13.4
click at [330, 379] on span "[PERSON_NAME]阡 (無代號)" at bounding box center [336, 371] width 43 height 21
type input "[PERSON_NAME]阡(無代號)"
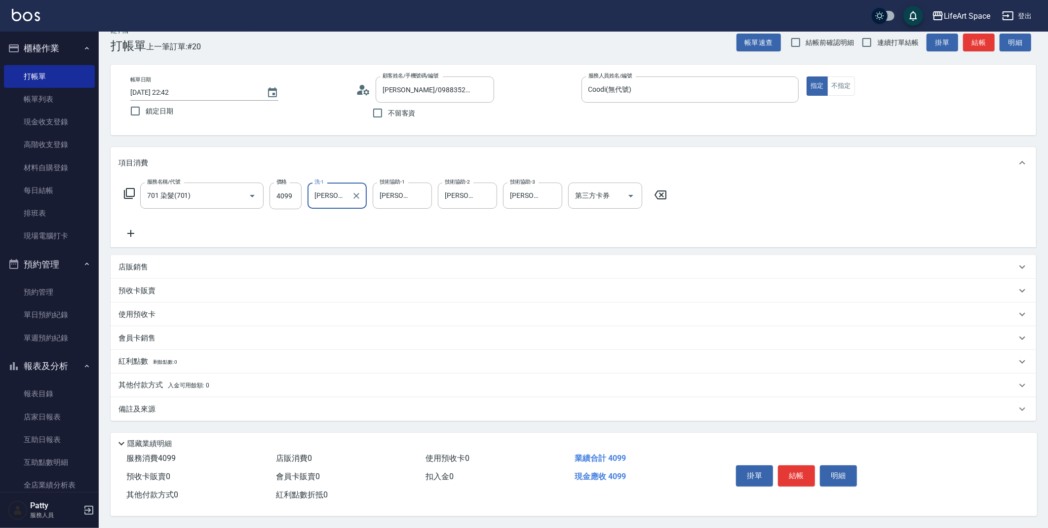
scroll to position [18, 0]
click at [150, 384] on p "其他付款方式 入金可用餘額: 0" at bounding box center [163, 385] width 91 height 11
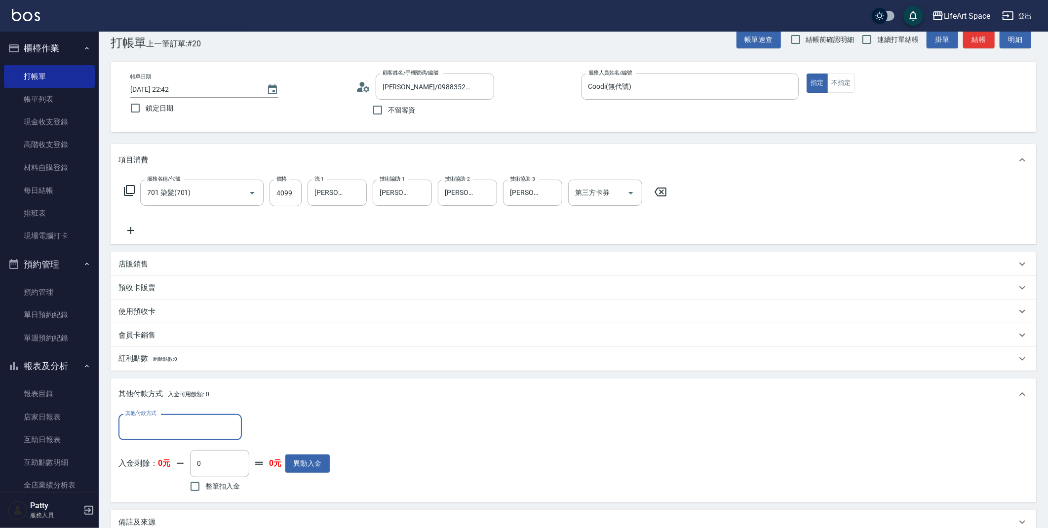
scroll to position [0, 0]
click at [182, 426] on input "其他付款方式" at bounding box center [180, 426] width 114 height 17
click at [167, 472] on span "Linepay" at bounding box center [179, 468] width 123 height 16
type input "Linepay"
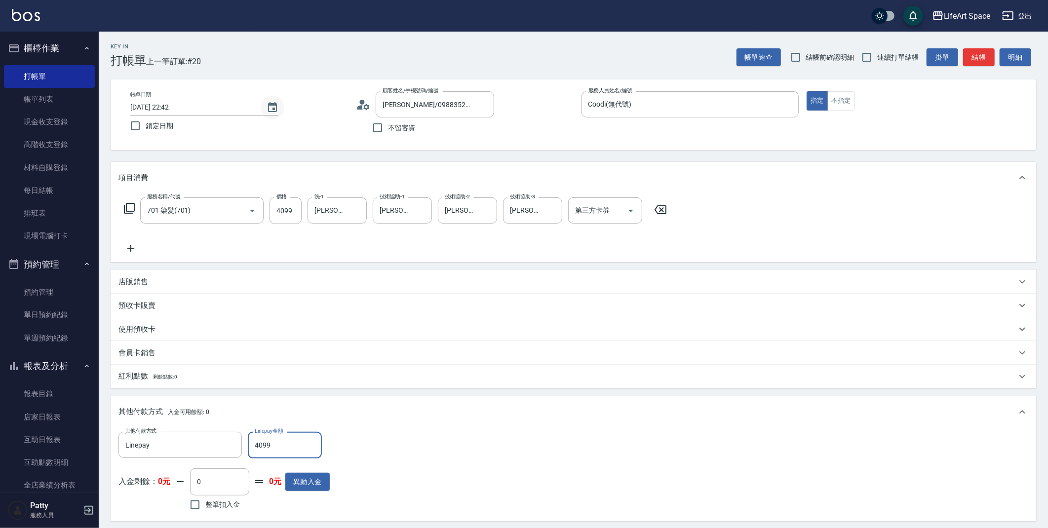
type input "4099"
click at [269, 107] on icon "Choose date, selected date is 2025-08-22" at bounding box center [272, 108] width 12 height 12
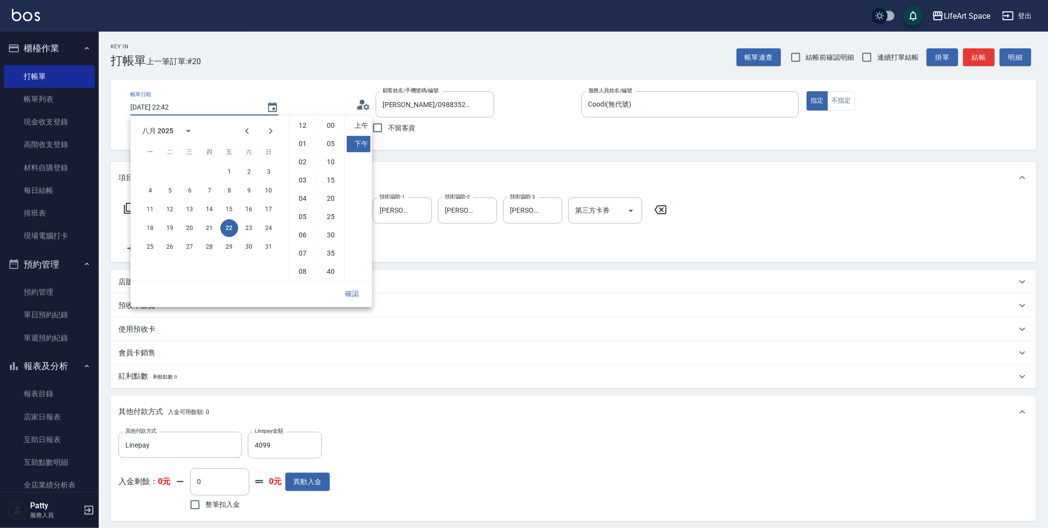
scroll to position [55, 0]
click at [249, 225] on button "23" at bounding box center [249, 228] width 18 height 18
type input "[DATE] 22:42"
click at [354, 295] on button "確認" at bounding box center [352, 294] width 32 height 18
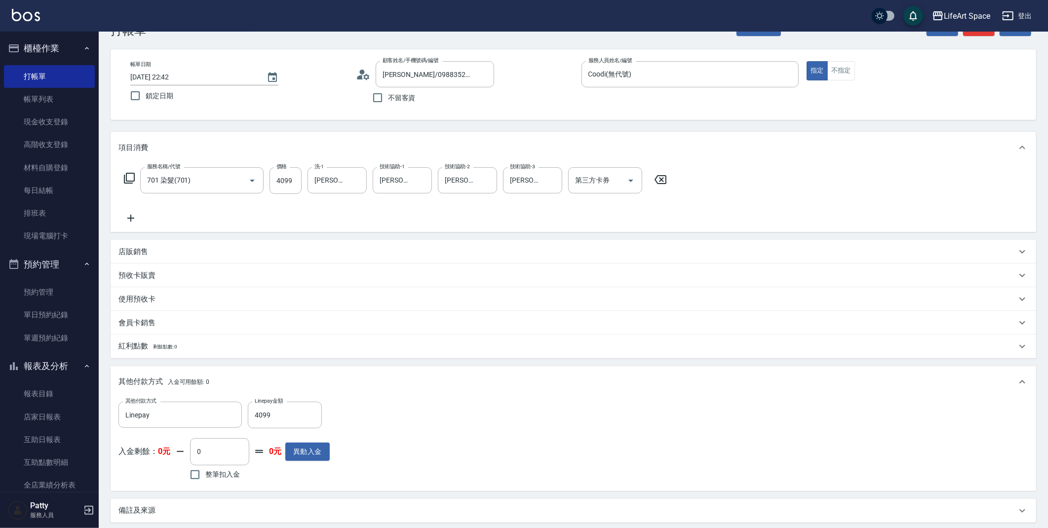
scroll to position [135, 0]
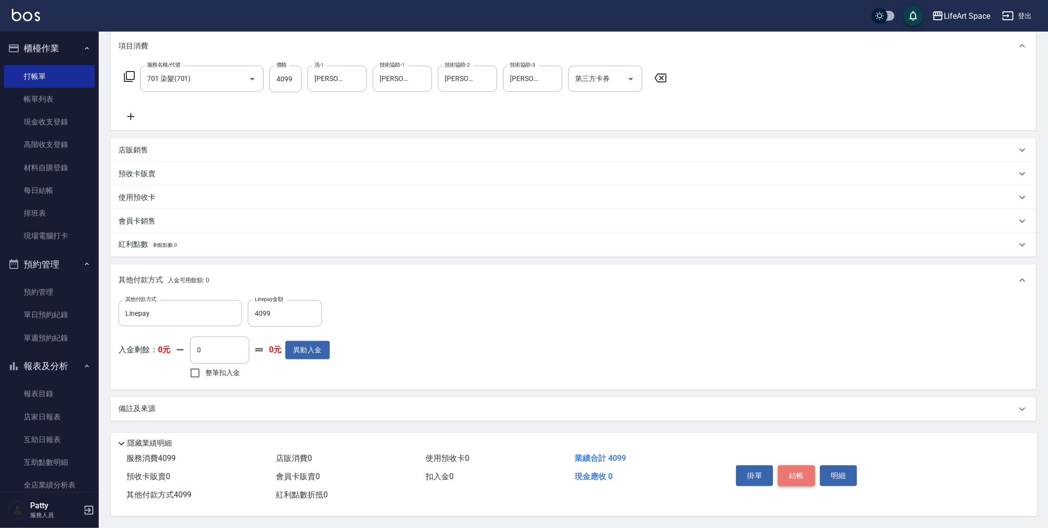
click at [800, 470] on button "結帳" at bounding box center [796, 475] width 37 height 21
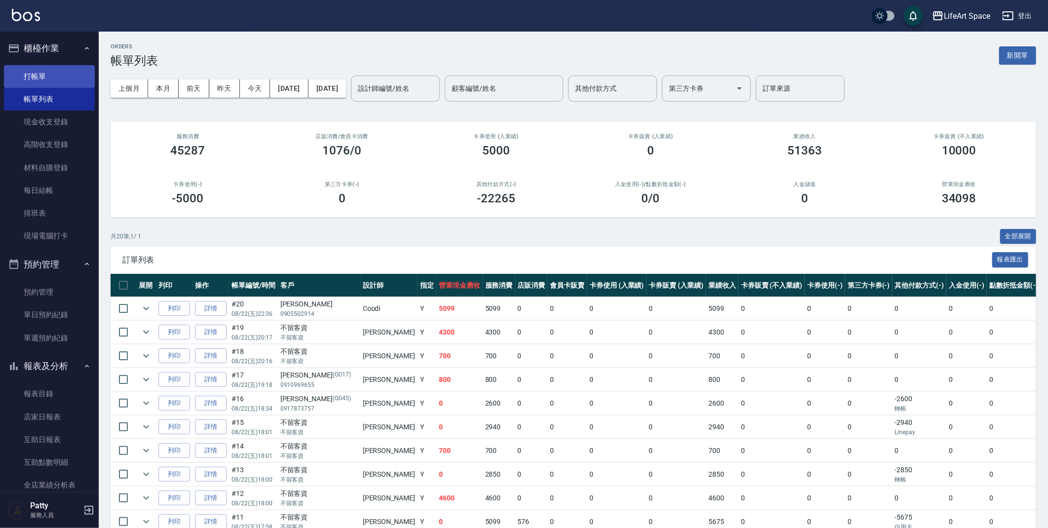
click at [62, 75] on link "打帳單" at bounding box center [49, 76] width 91 height 23
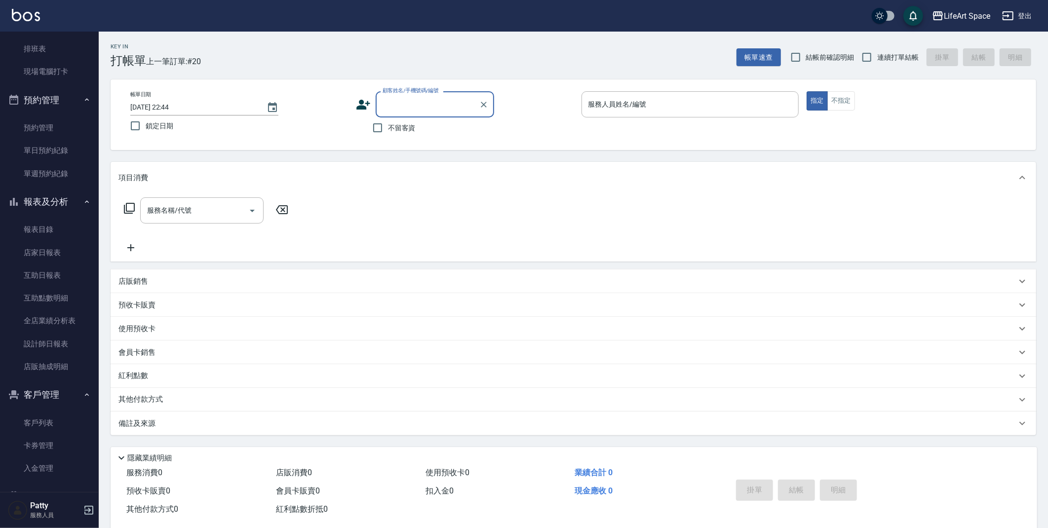
scroll to position [188, 0]
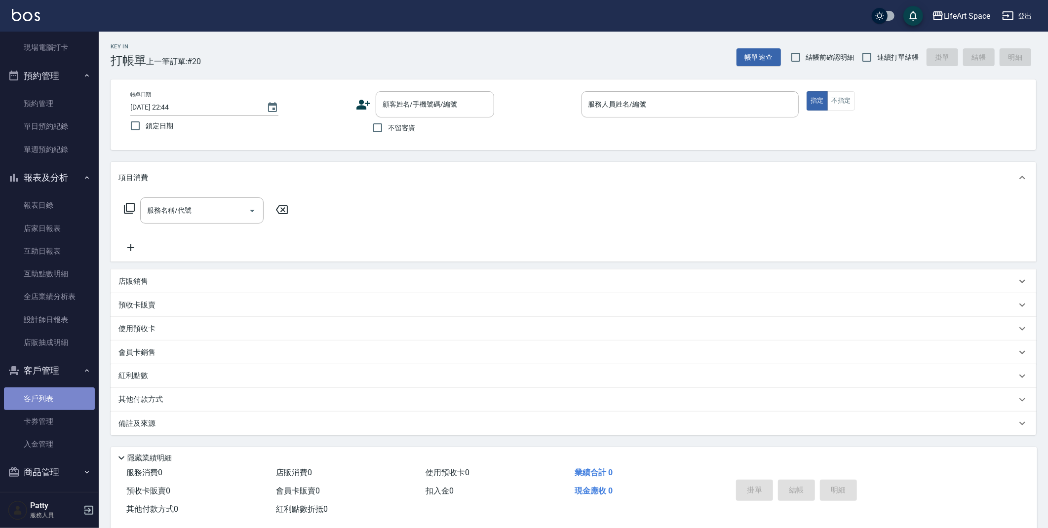
click at [53, 400] on link "客戶列表" at bounding box center [49, 398] width 91 height 23
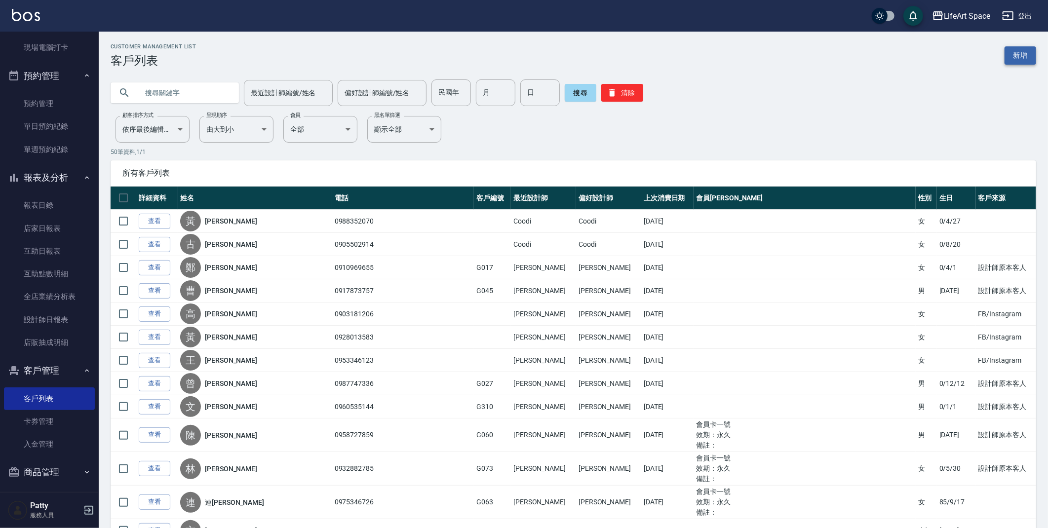
click at [1023, 59] on link "新增" at bounding box center [1020, 55] width 32 height 18
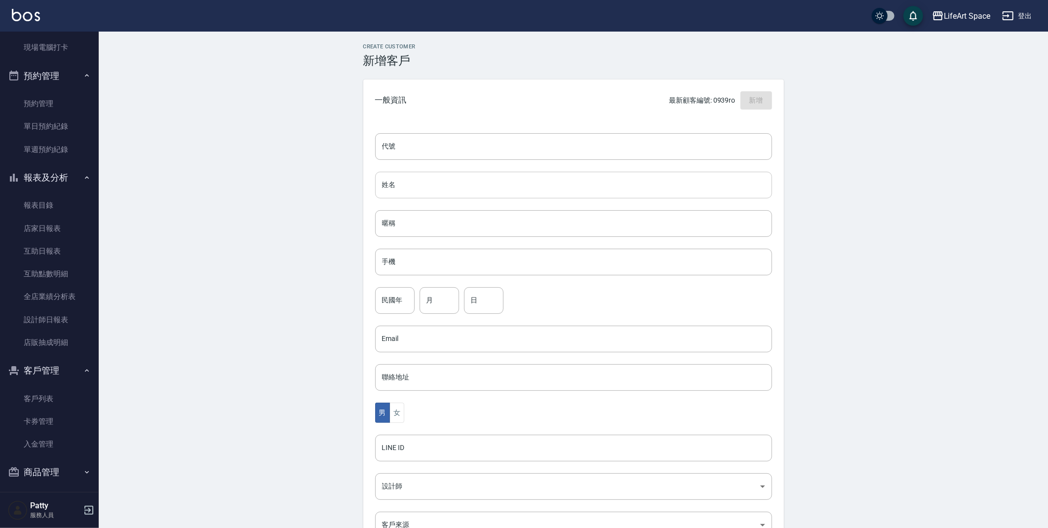
click at [528, 190] on input "姓名" at bounding box center [573, 185] width 397 height 27
type input "y"
type input "[PERSON_NAME]"
click at [540, 250] on input "手機" at bounding box center [573, 262] width 397 height 27
type input "0905038293"
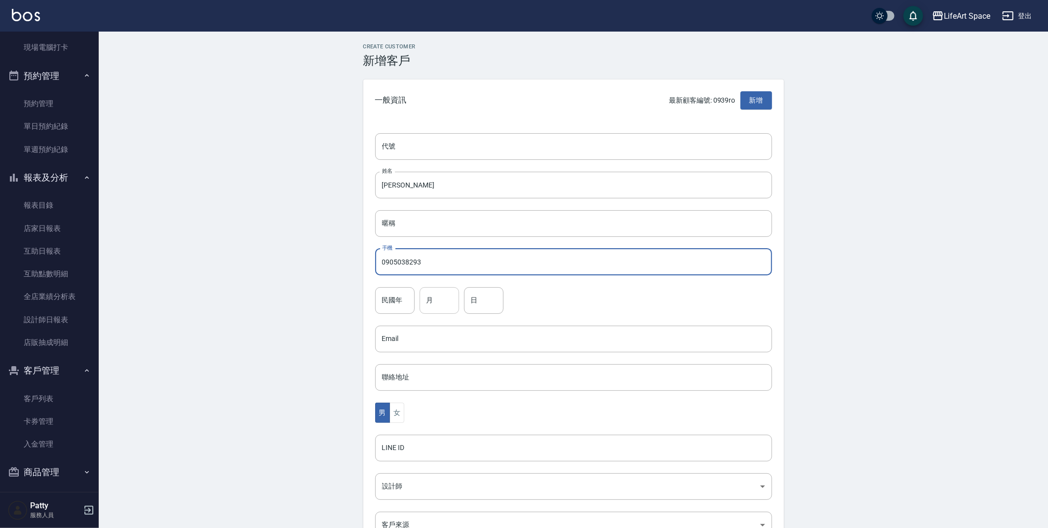
click at [443, 301] on input "月" at bounding box center [438, 300] width 39 height 27
type input "09"
click at [476, 300] on input "日" at bounding box center [483, 300] width 39 height 27
type input "17"
drag, startPoint x: 399, startPoint y: 408, endPoint x: 377, endPoint y: 432, distance: 33.5
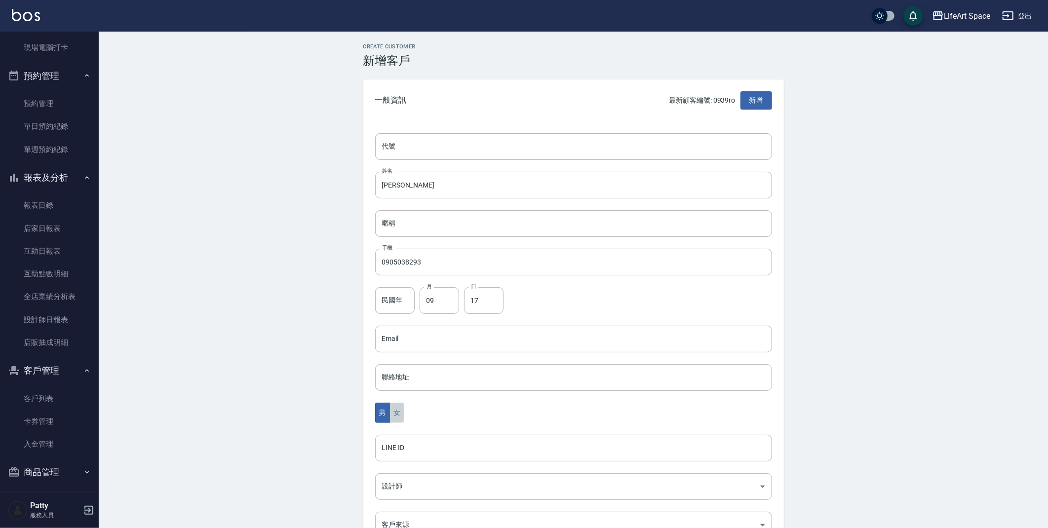
click at [398, 407] on button "女" at bounding box center [396, 413] width 15 height 20
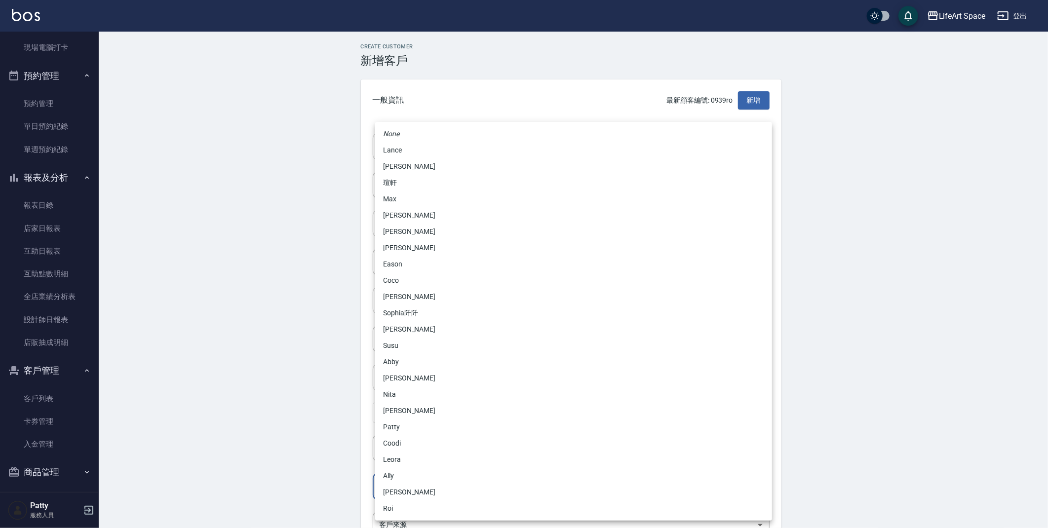
click at [422, 477] on body "LifeArt Space 登出 櫃檯作業 打帳單 帳單列表 現金收支登錄 高階收支登錄 材料自購登錄 每日結帳 排班表 現場電腦打卡 預約管理 預約管理 單…" at bounding box center [524, 321] width 1048 height 642
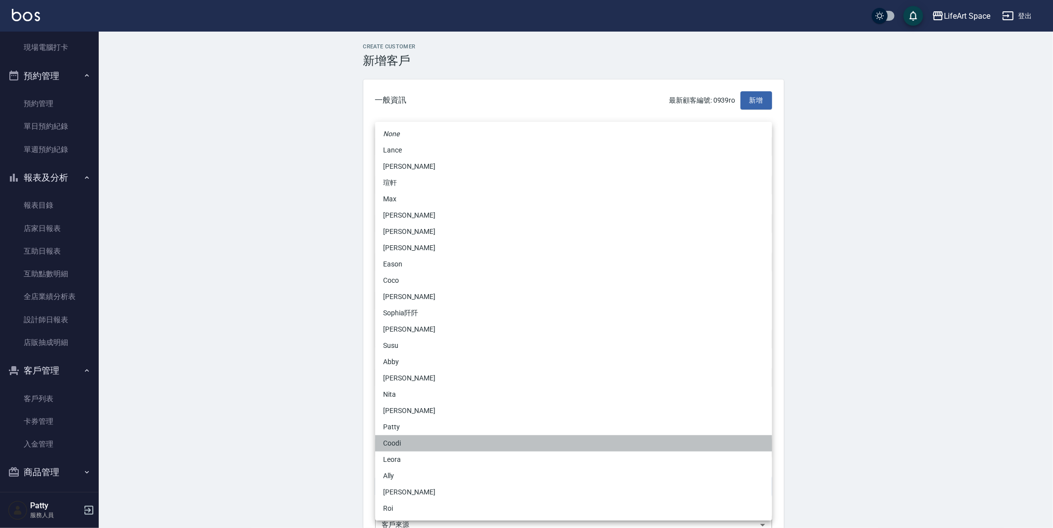
click at [417, 436] on li "Coodi" at bounding box center [573, 443] width 397 height 16
type input "50d38331-18ca-4399-9ef6-37ac0c3b0c04"
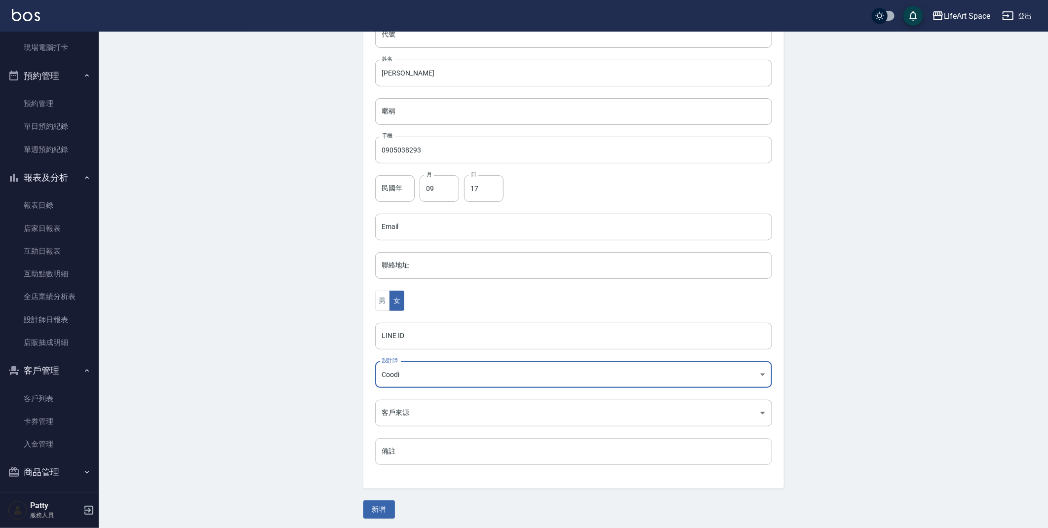
scroll to position [114, 0]
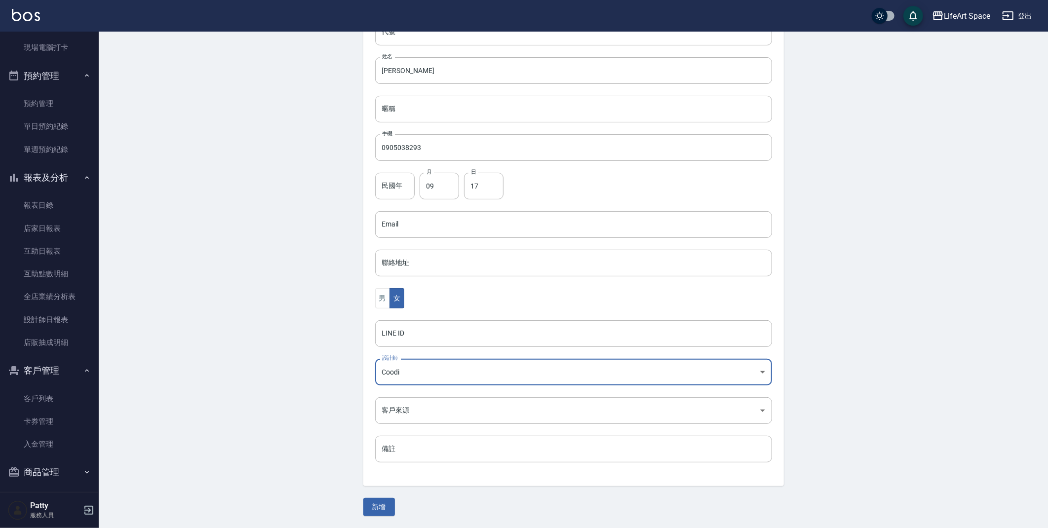
drag, startPoint x: 385, startPoint y: 510, endPoint x: 369, endPoint y: 507, distance: 16.1
click at [386, 508] on button "新增" at bounding box center [379, 507] width 32 height 18
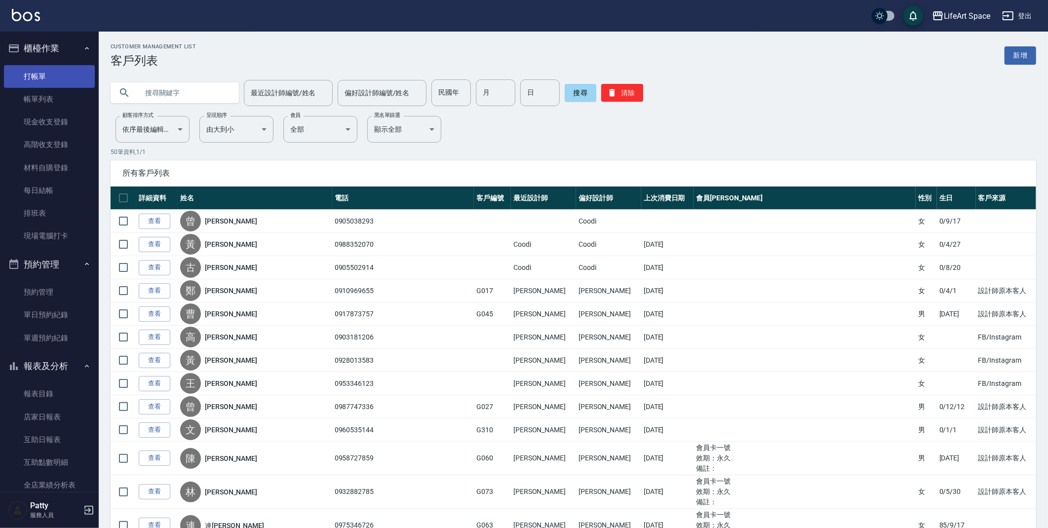
click at [45, 80] on link "打帳單" at bounding box center [49, 76] width 91 height 23
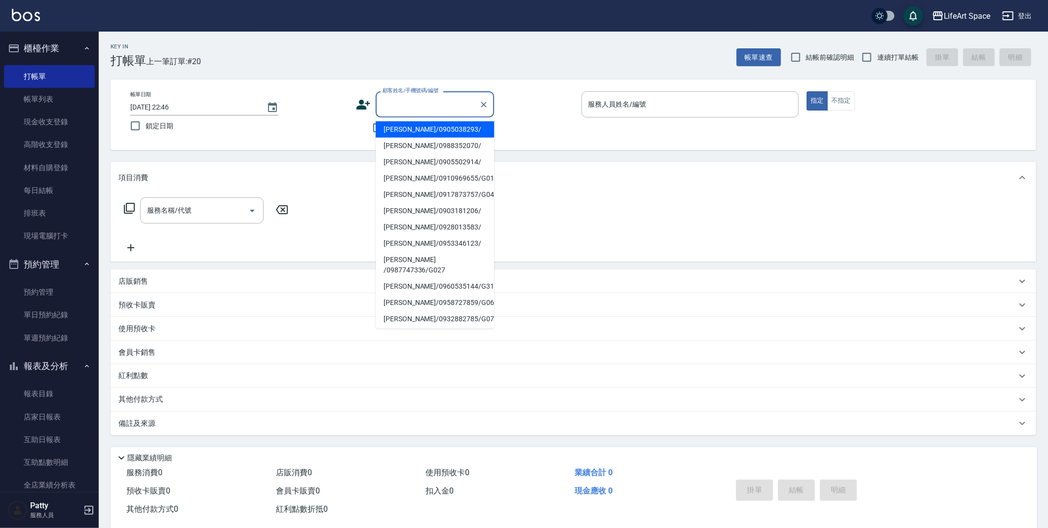
click at [421, 101] on input "顧客姓名/手機號碼/編號" at bounding box center [427, 104] width 95 height 17
drag, startPoint x: 410, startPoint y: 129, endPoint x: 0, endPoint y: 116, distance: 409.8
click at [410, 128] on li "[PERSON_NAME]/0905038293/" at bounding box center [435, 129] width 118 height 16
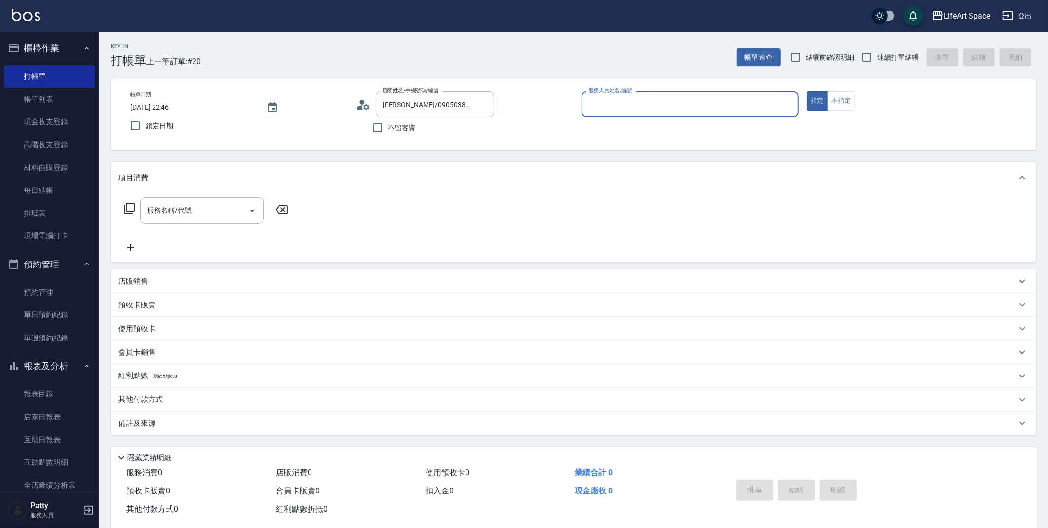
type input "[PERSON_NAME]/0905038293/"
type input "Coodi(無代號)"
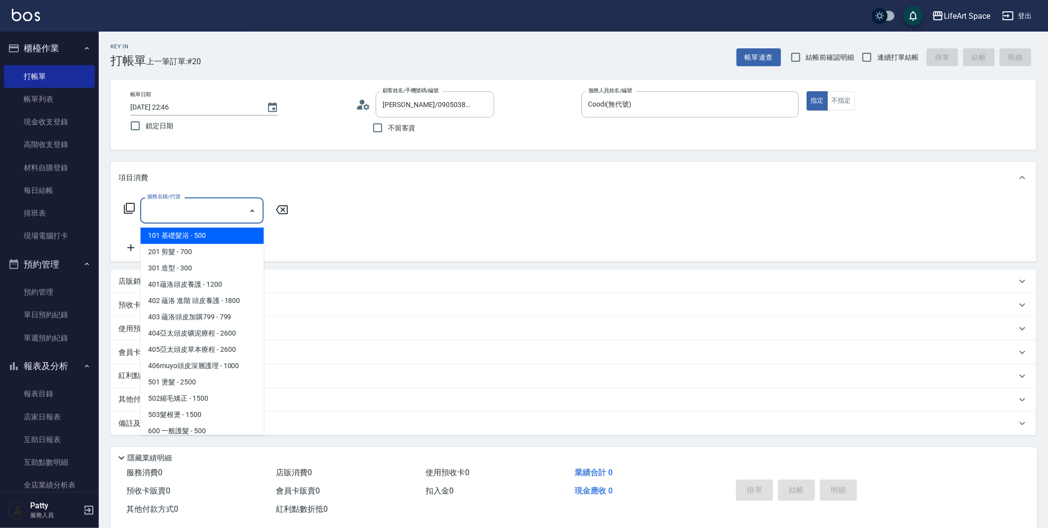
click at [179, 200] on div "服務名稱/代號" at bounding box center [201, 210] width 123 height 26
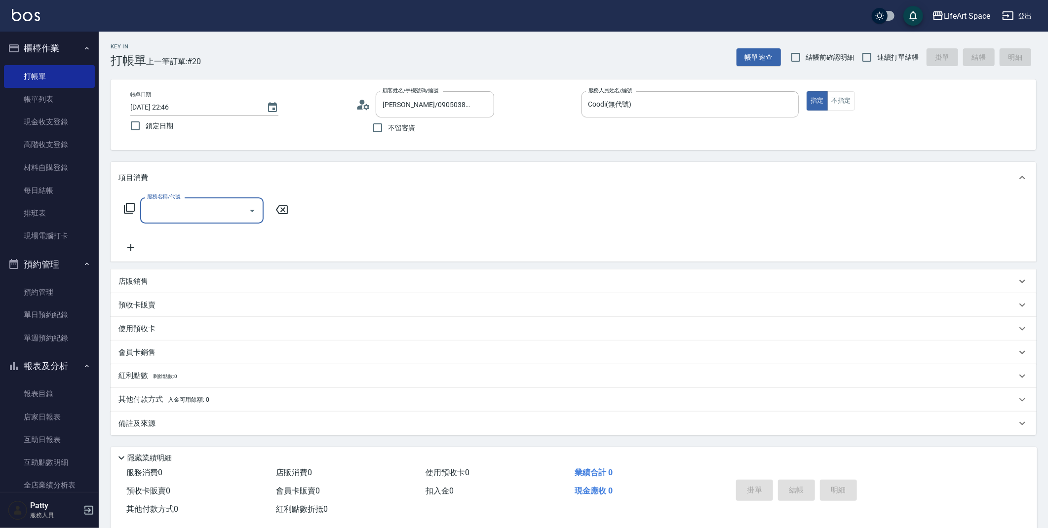
click at [176, 200] on label "服務名稱/代號" at bounding box center [163, 196] width 33 height 7
click at [176, 202] on input "服務名稱/代號" at bounding box center [195, 210] width 100 height 17
click at [173, 207] on input "服務名稱/代號" at bounding box center [195, 210] width 100 height 17
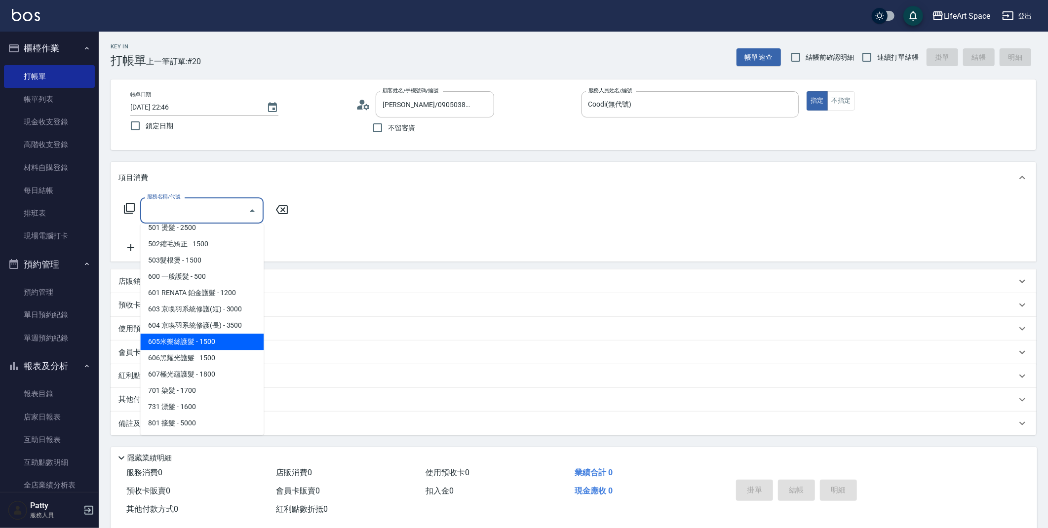
scroll to position [17, 0]
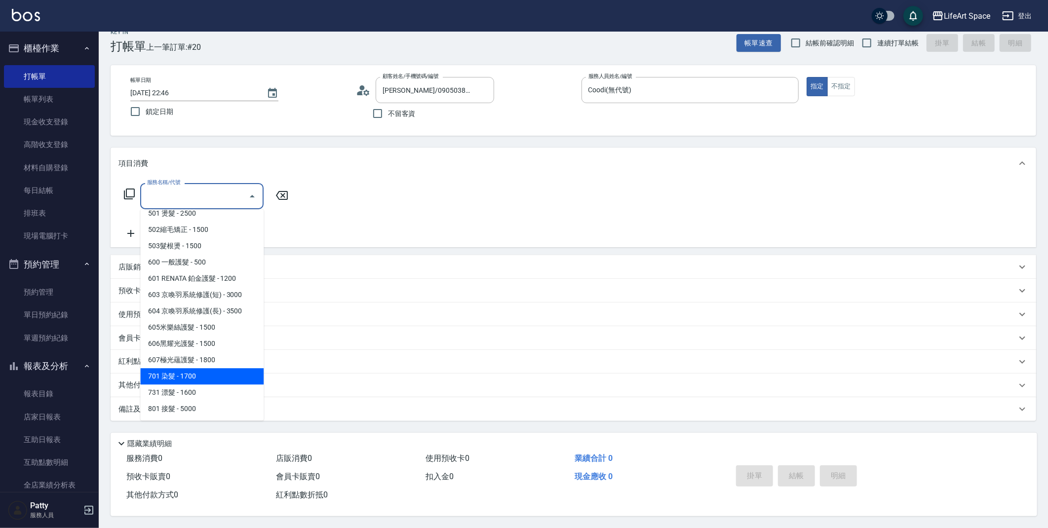
click at [182, 378] on span "701 染髮 - 1700" at bounding box center [201, 376] width 123 height 16
type input "701 染髮(701)"
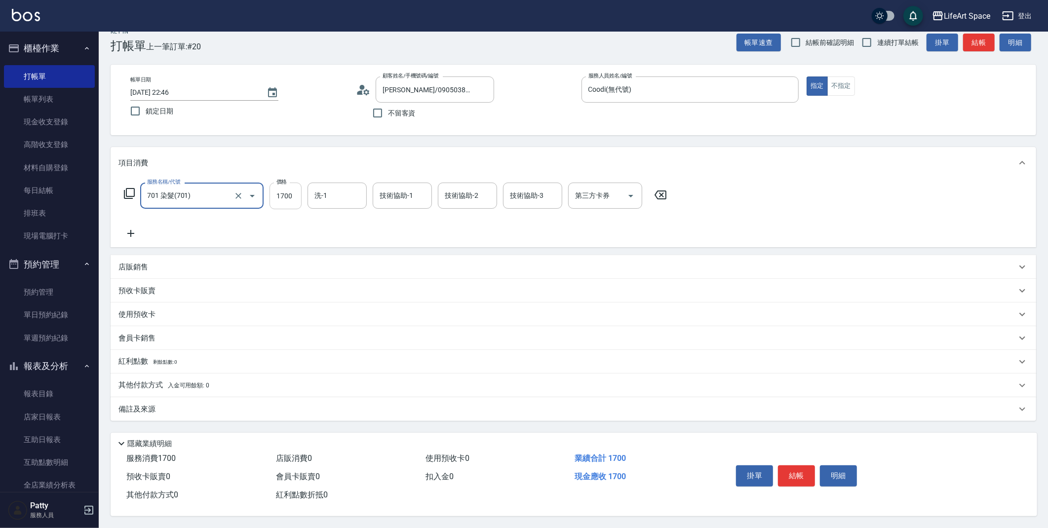
click at [292, 197] on input "1700" at bounding box center [285, 196] width 32 height 27
type input "3599"
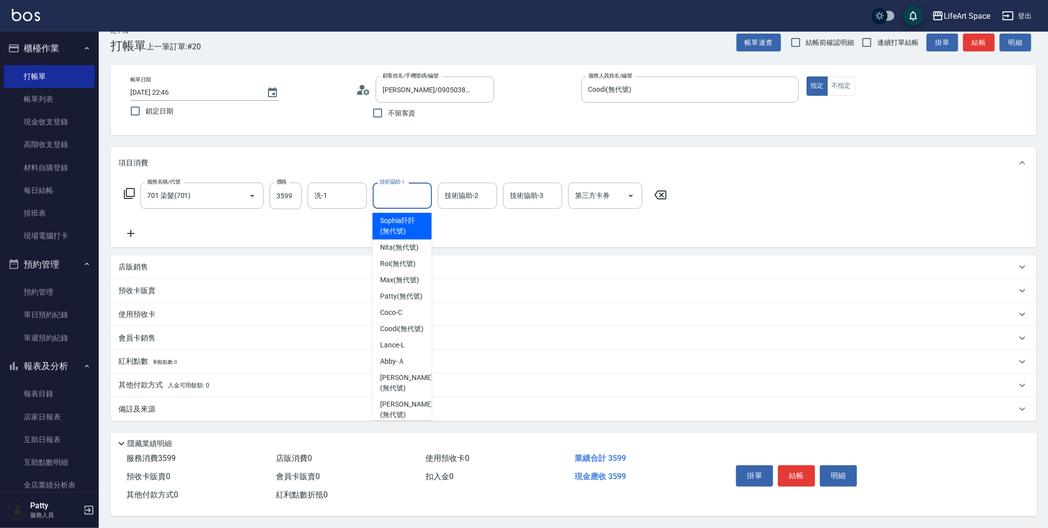
click at [411, 193] on input "技術協助-1" at bounding box center [402, 195] width 50 height 17
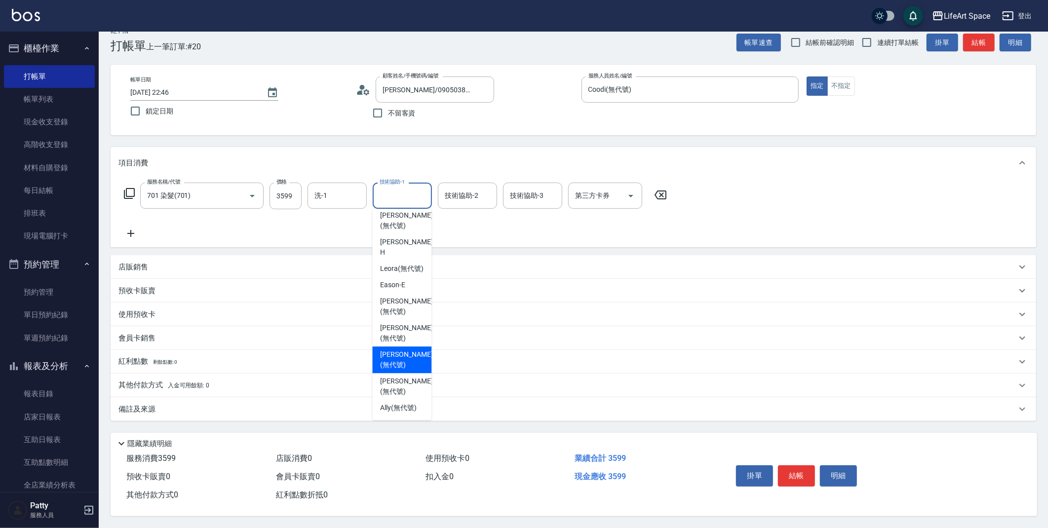
scroll to position [18, 0]
click at [401, 334] on span "[PERSON_NAME] (無代號)" at bounding box center [406, 333] width 52 height 21
type input "[PERSON_NAME](無代號)"
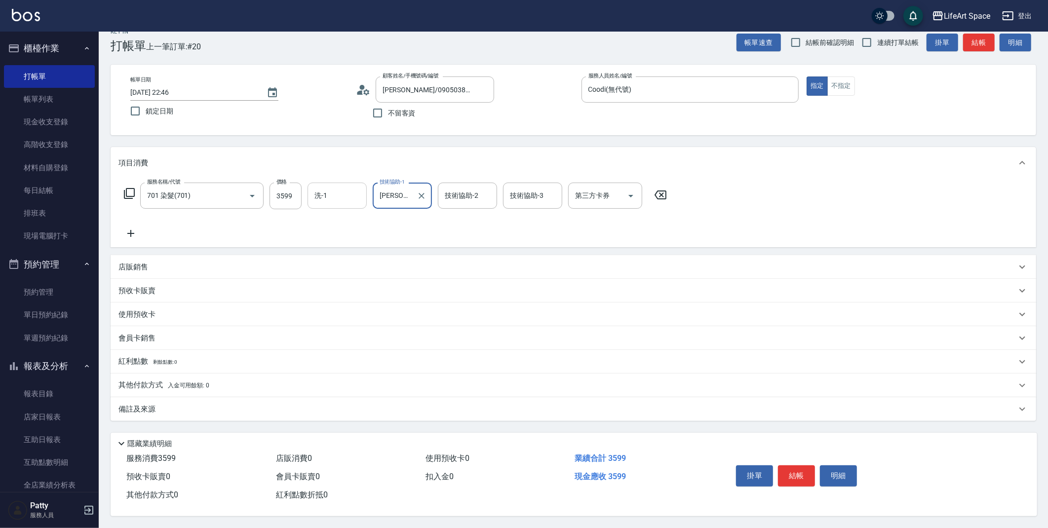
click at [352, 193] on input "洗-1" at bounding box center [337, 195] width 50 height 17
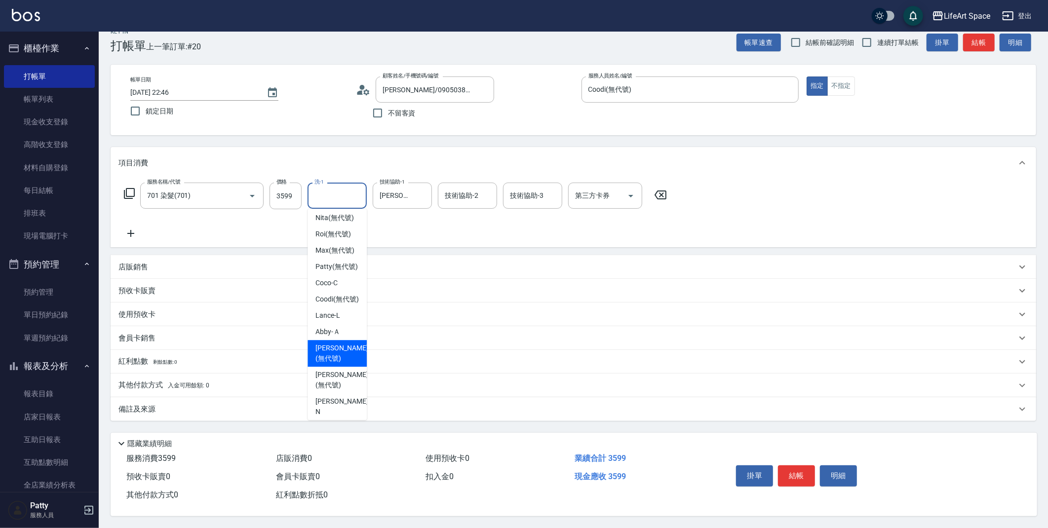
scroll to position [195, 0]
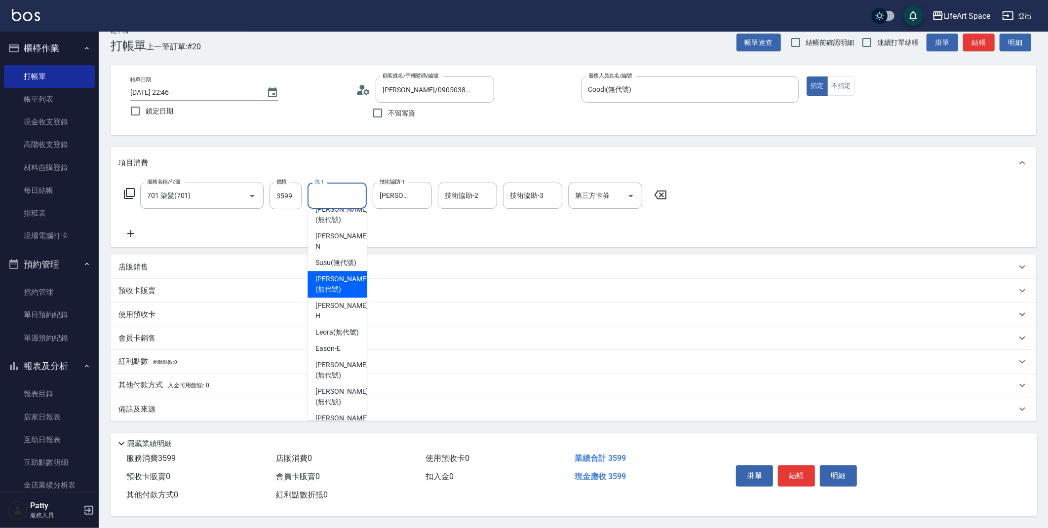
drag, startPoint x: 344, startPoint y: 303, endPoint x: 365, endPoint y: 292, distance: 23.4
click at [344, 295] on span "[PERSON_NAME] (無代號)" at bounding box center [341, 284] width 52 height 21
type input "[PERSON_NAME](無代號)"
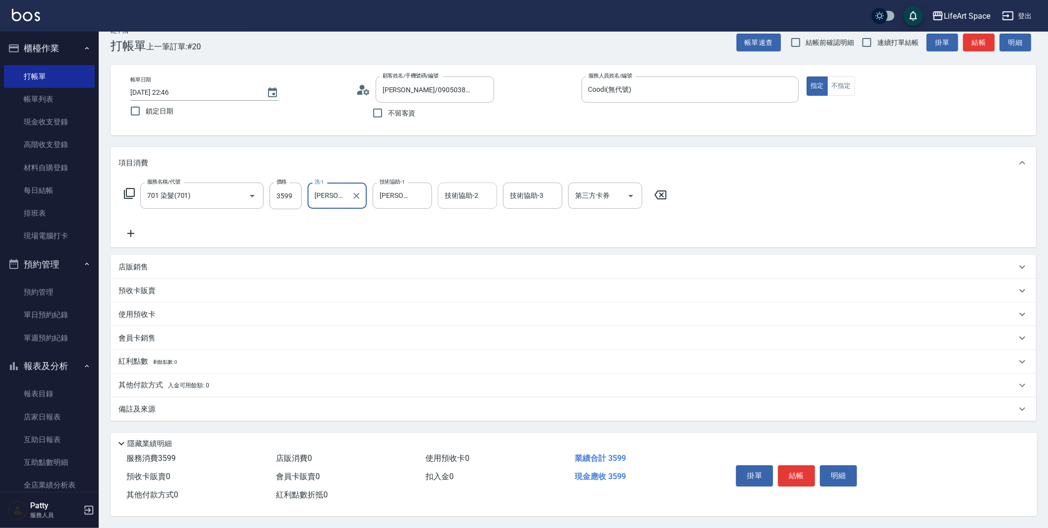
click at [481, 187] on input "技術協助-2" at bounding box center [467, 195] width 50 height 17
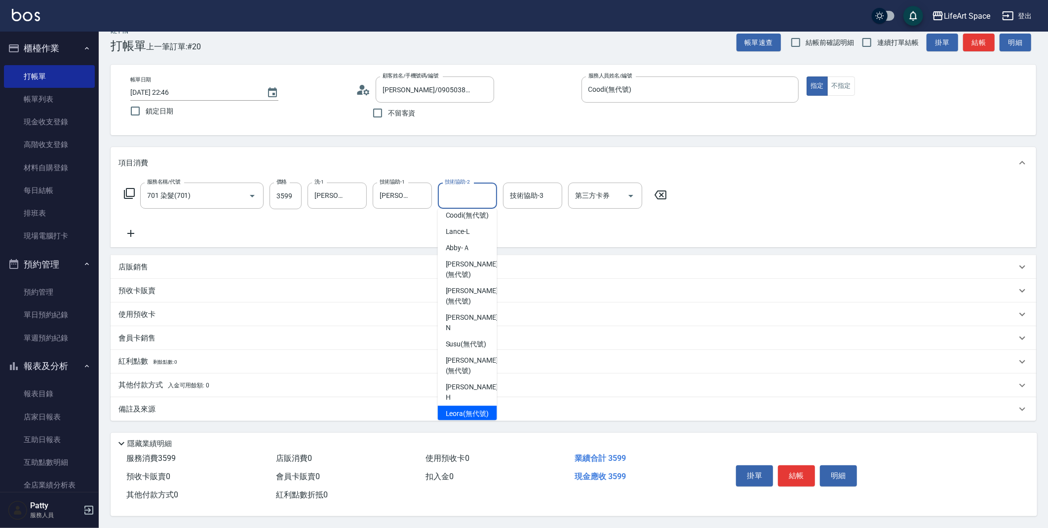
scroll to position [112, 0]
click at [475, 308] on span "[PERSON_NAME] (無代號)" at bounding box center [472, 298] width 52 height 21
type input "[PERSON_NAME](無代號)"
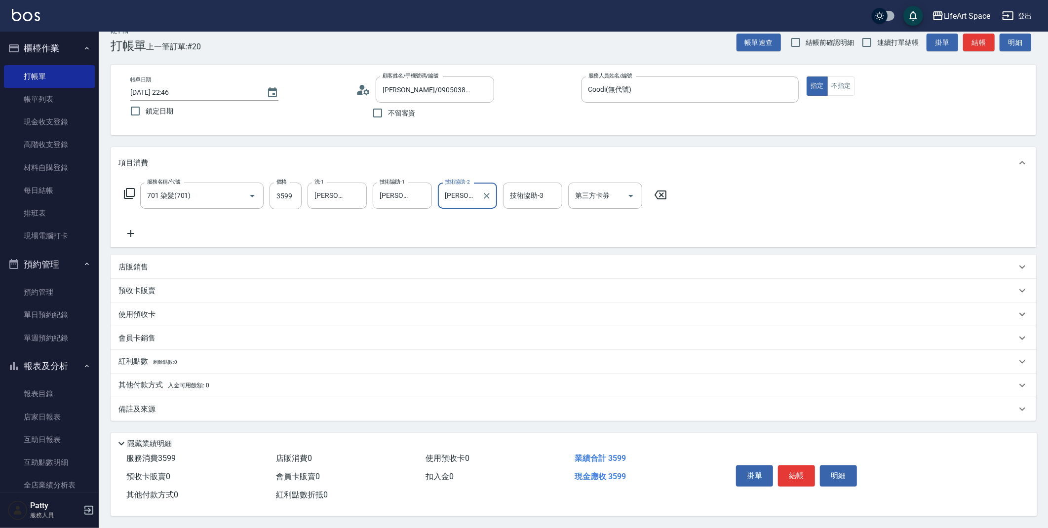
click at [526, 191] on div "技術協助-3 技術協助-3" at bounding box center [532, 196] width 59 height 26
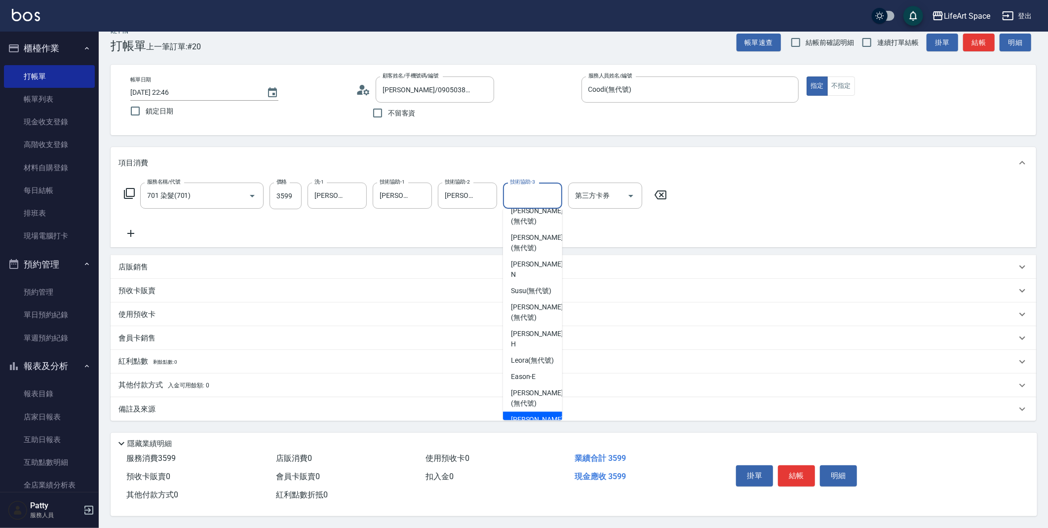
scroll to position [139, 0]
click at [530, 281] on span "[PERSON_NAME] (無代號)" at bounding box center [537, 270] width 52 height 21
type input "[PERSON_NAME](無代號)"
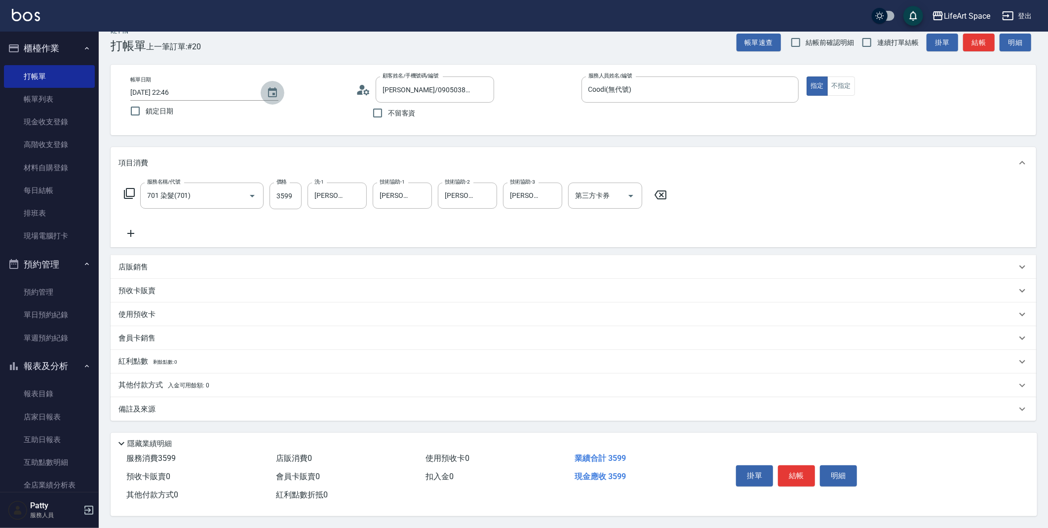
click at [274, 90] on icon "Choose date, selected date is 2025-08-22" at bounding box center [272, 92] width 9 height 10
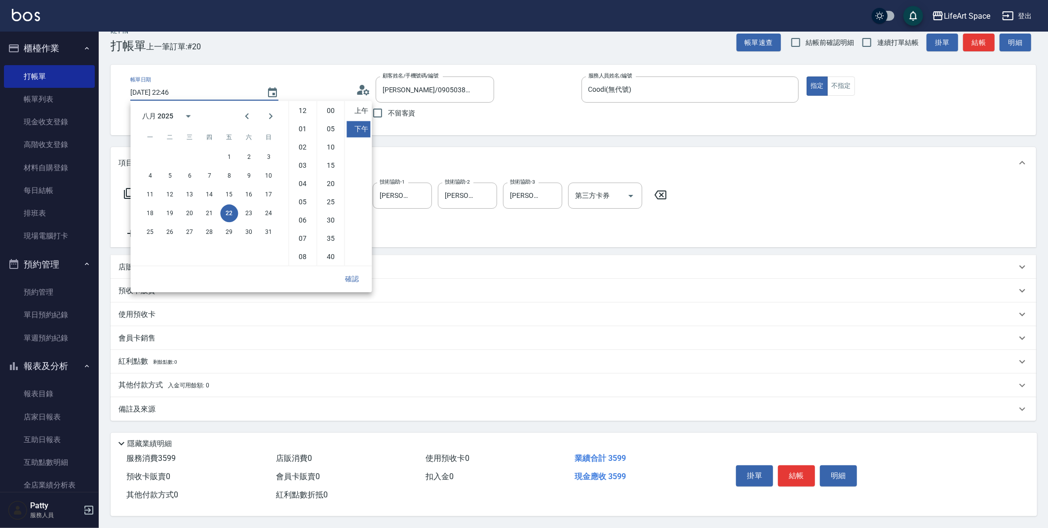
scroll to position [55, 0]
click at [250, 210] on button "23" at bounding box center [249, 213] width 18 height 18
type input "[DATE] 22:46"
click at [352, 275] on button "確認" at bounding box center [352, 279] width 32 height 18
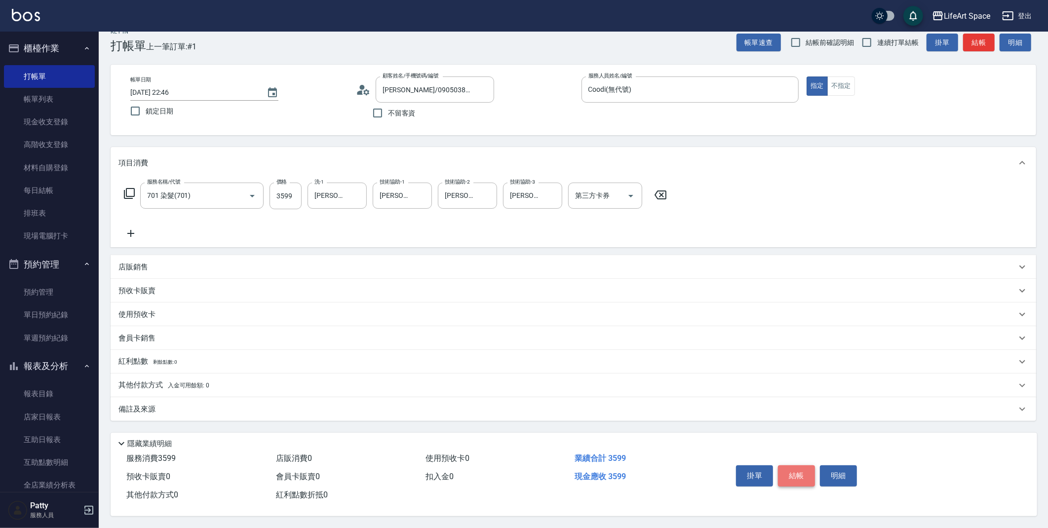
click at [803, 472] on button "結帳" at bounding box center [796, 475] width 37 height 21
